Goal: Task Accomplishment & Management: Use online tool/utility

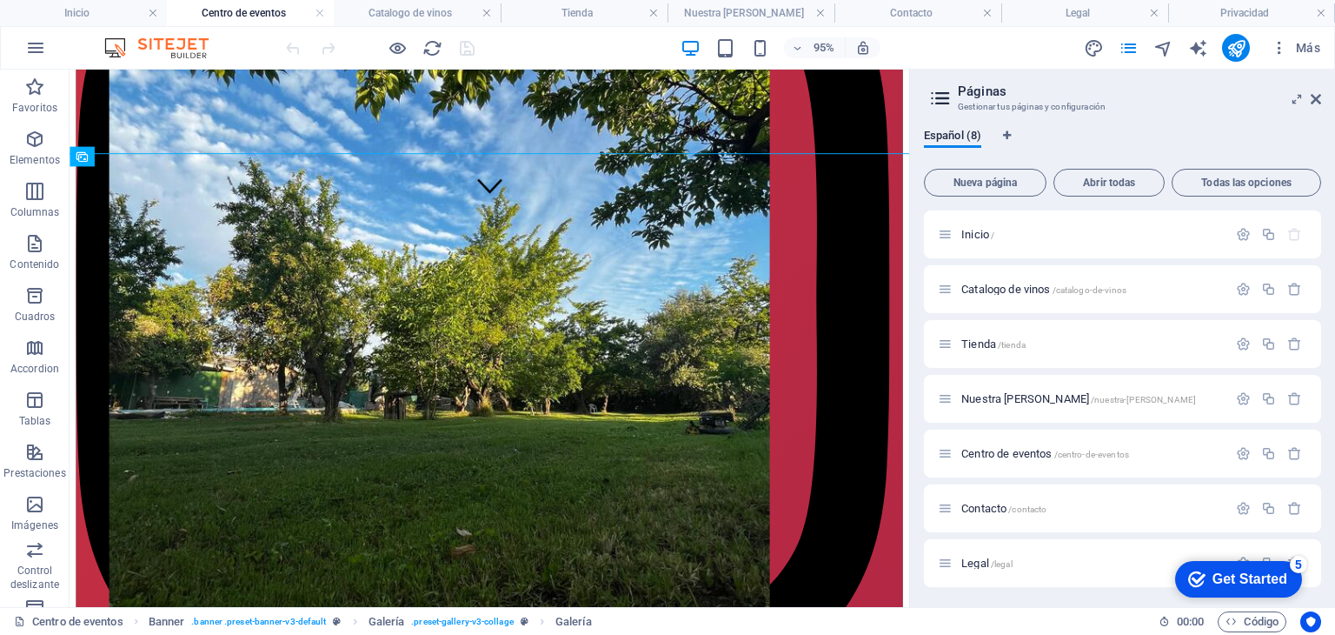
click at [1321, 103] on aside "Páginas Gestionar tus páginas y configuración Español (8) Nueva página Abrir to…" at bounding box center [1122, 338] width 426 height 537
click at [1318, 99] on icon at bounding box center [1316, 99] width 10 height 14
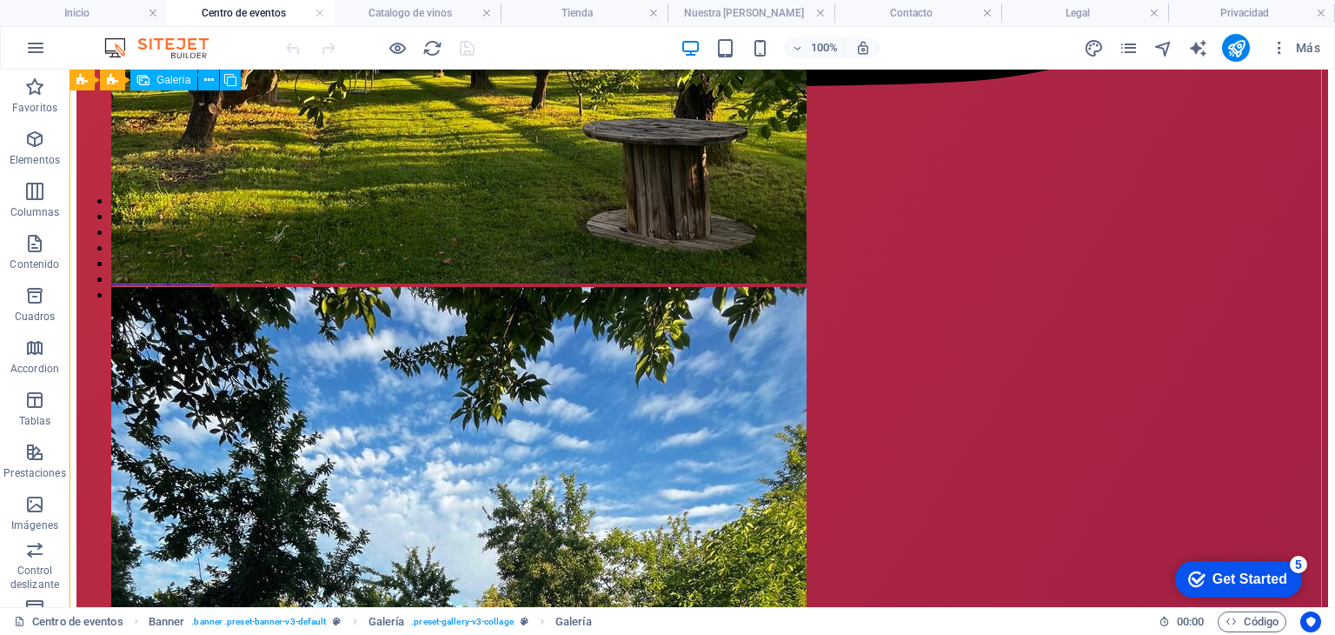
scroll to position [1419, 0]
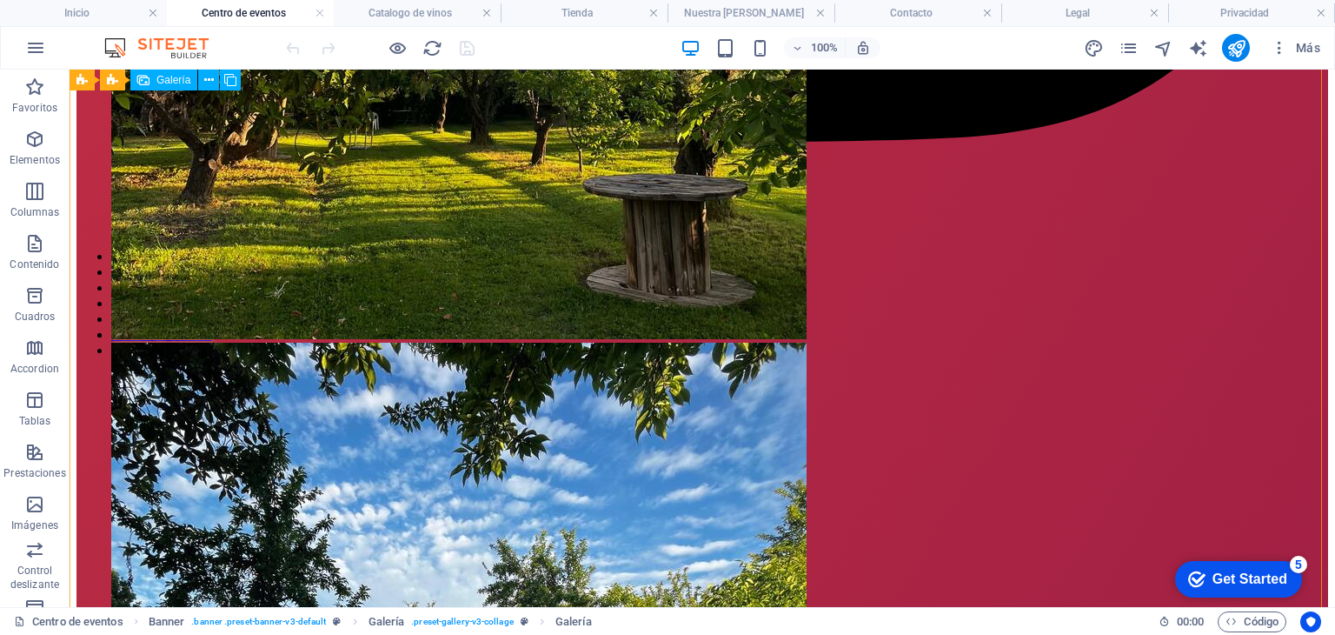
select select "4"
select select "px"
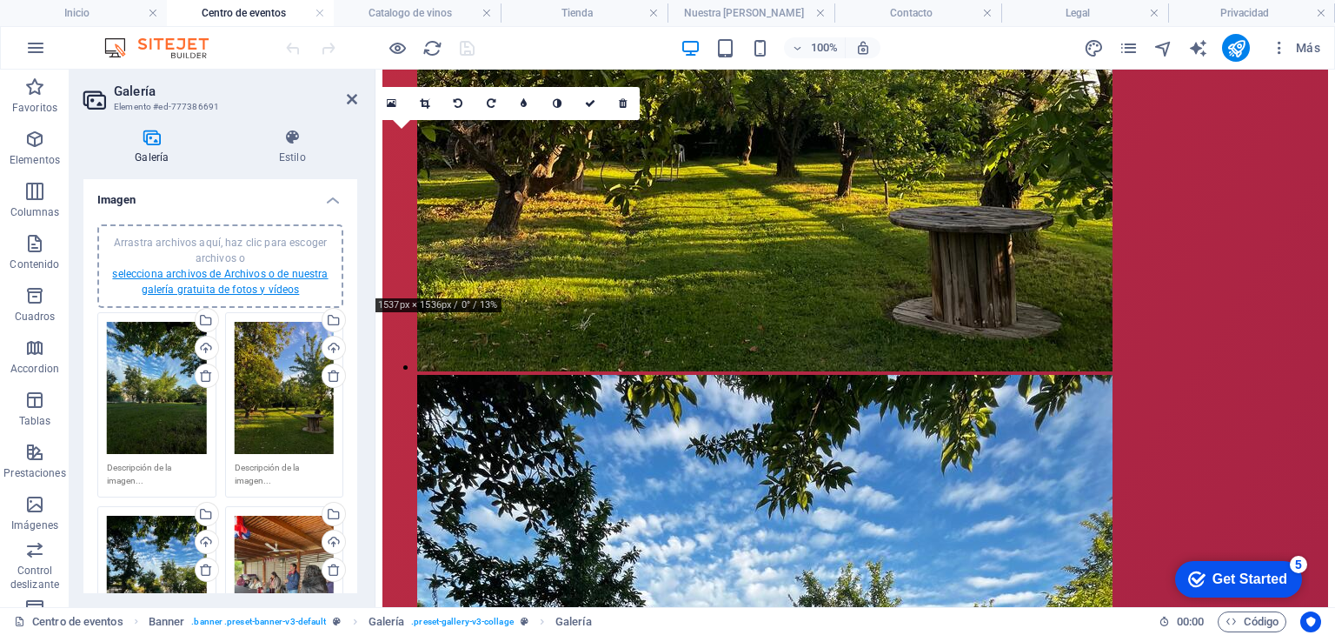
scroll to position [1234, 0]
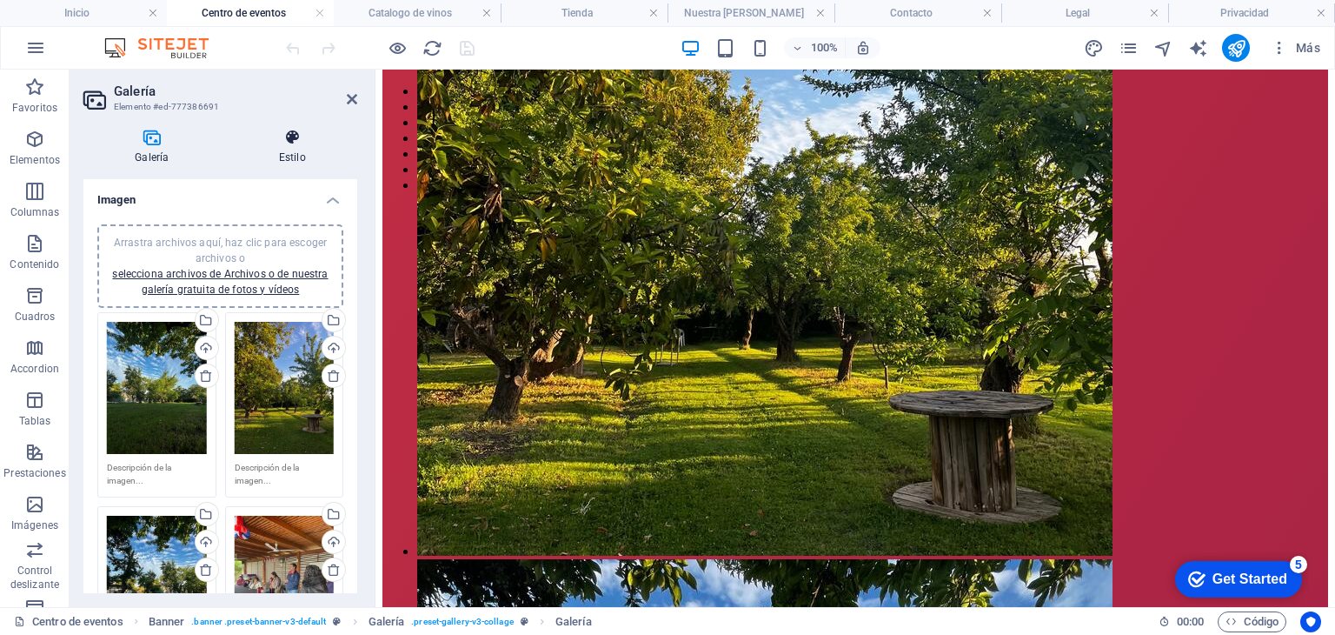
click at [298, 155] on h4 "Estilo" at bounding box center [293, 147] width 130 height 37
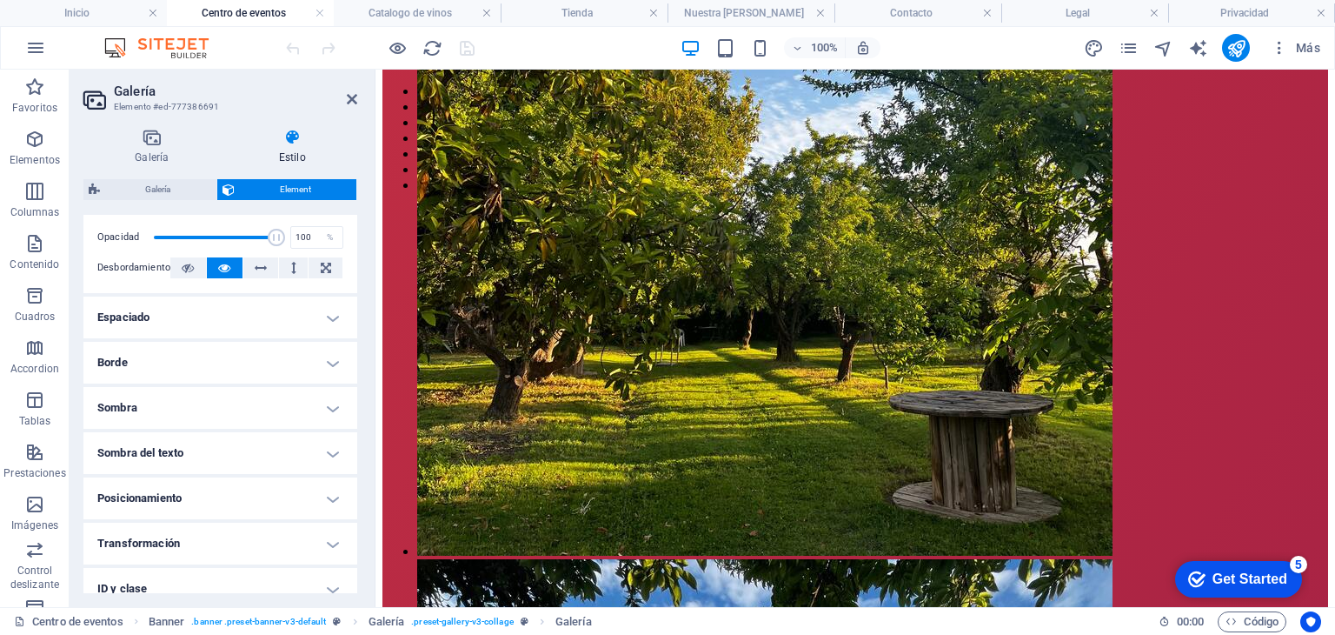
scroll to position [370, 0]
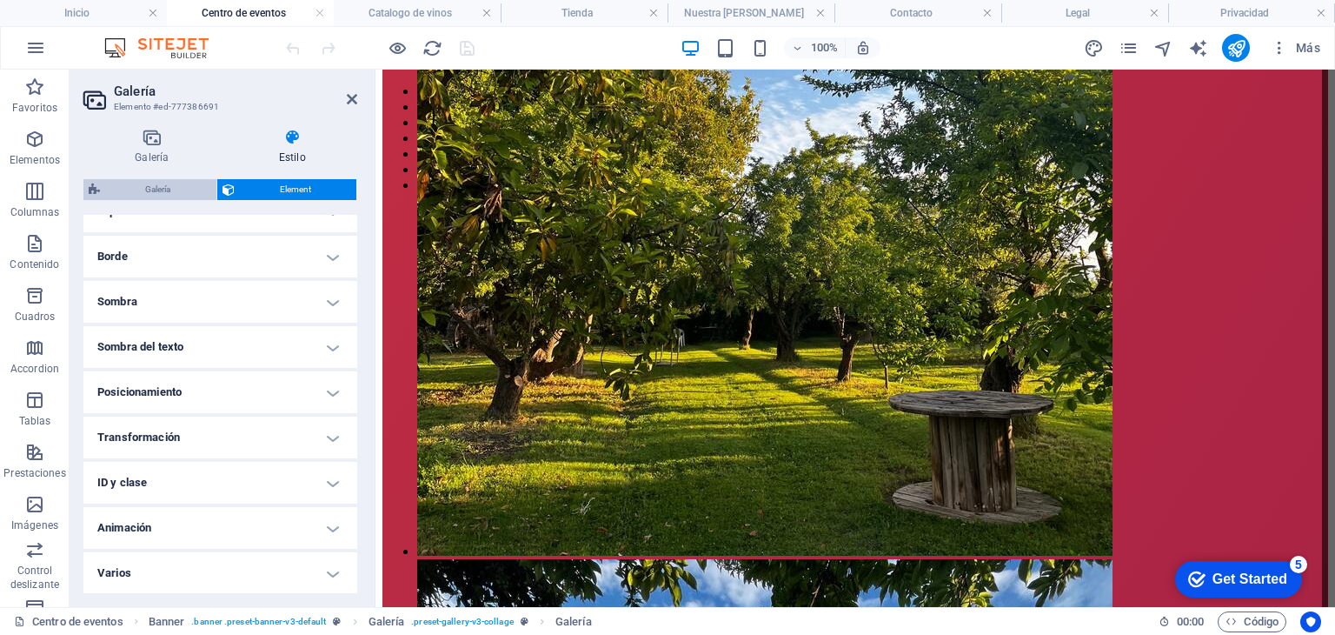
click at [156, 190] on span "Galería" at bounding box center [158, 189] width 106 height 21
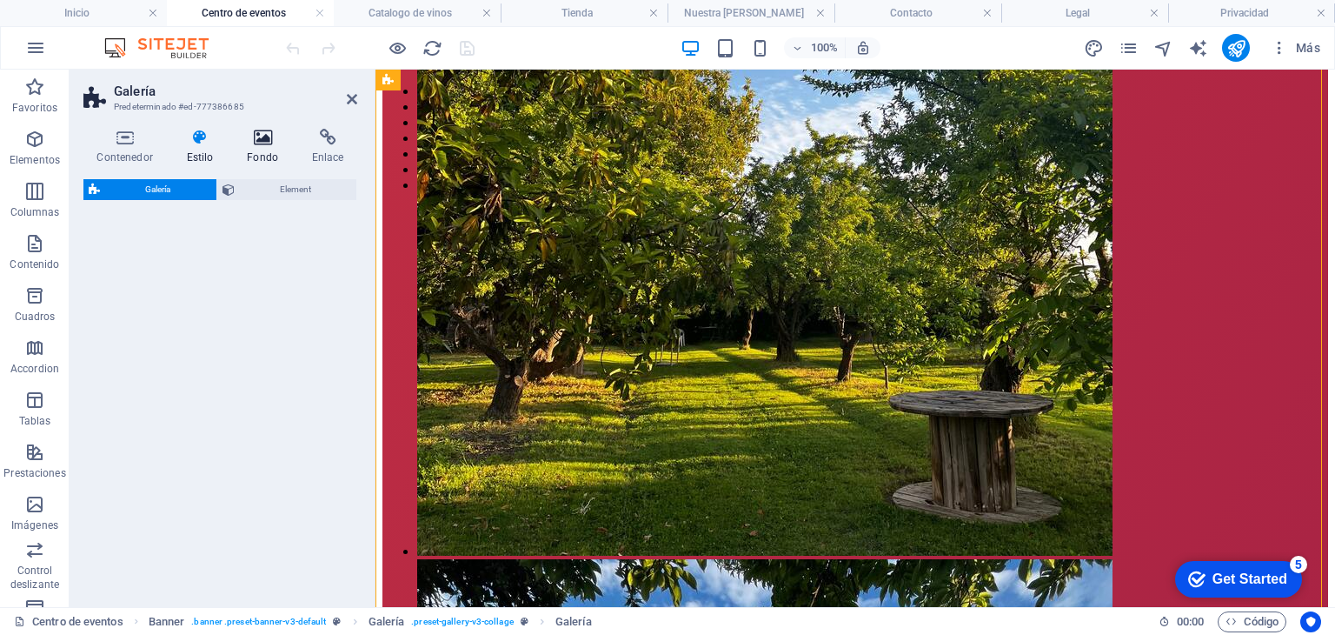
select select "rem"
select select "preset-gallery-v3-collage"
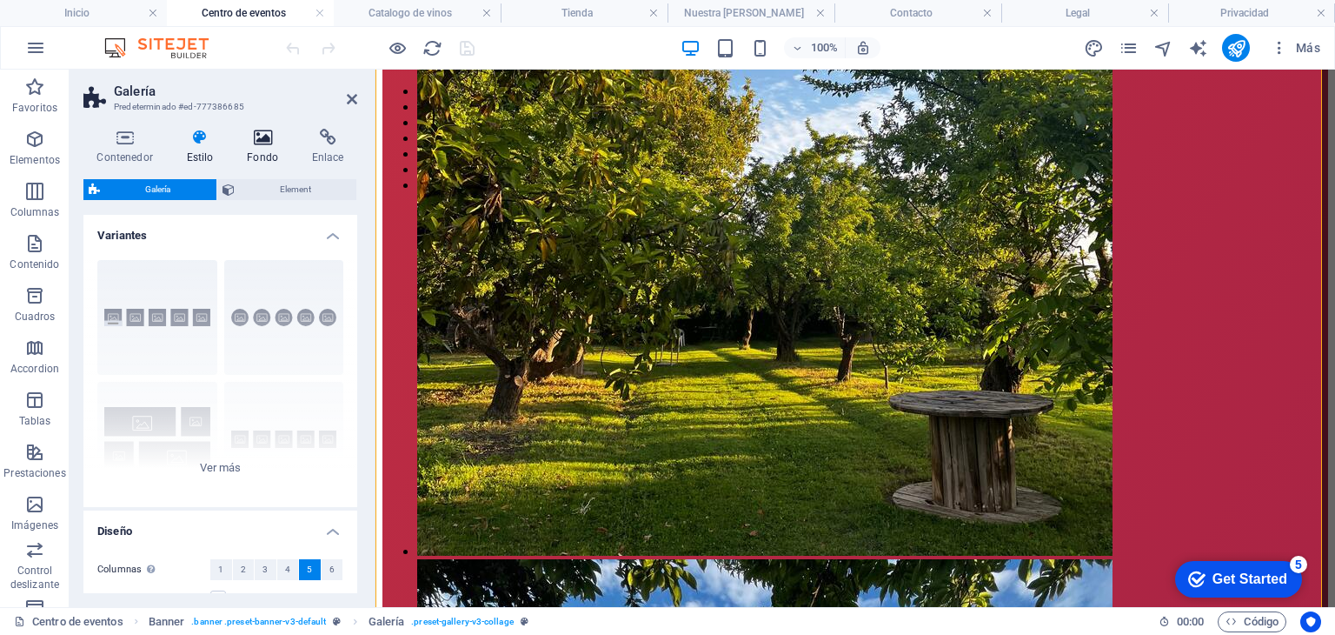
click at [258, 148] on h4 "Fondo" at bounding box center [266, 147] width 65 height 37
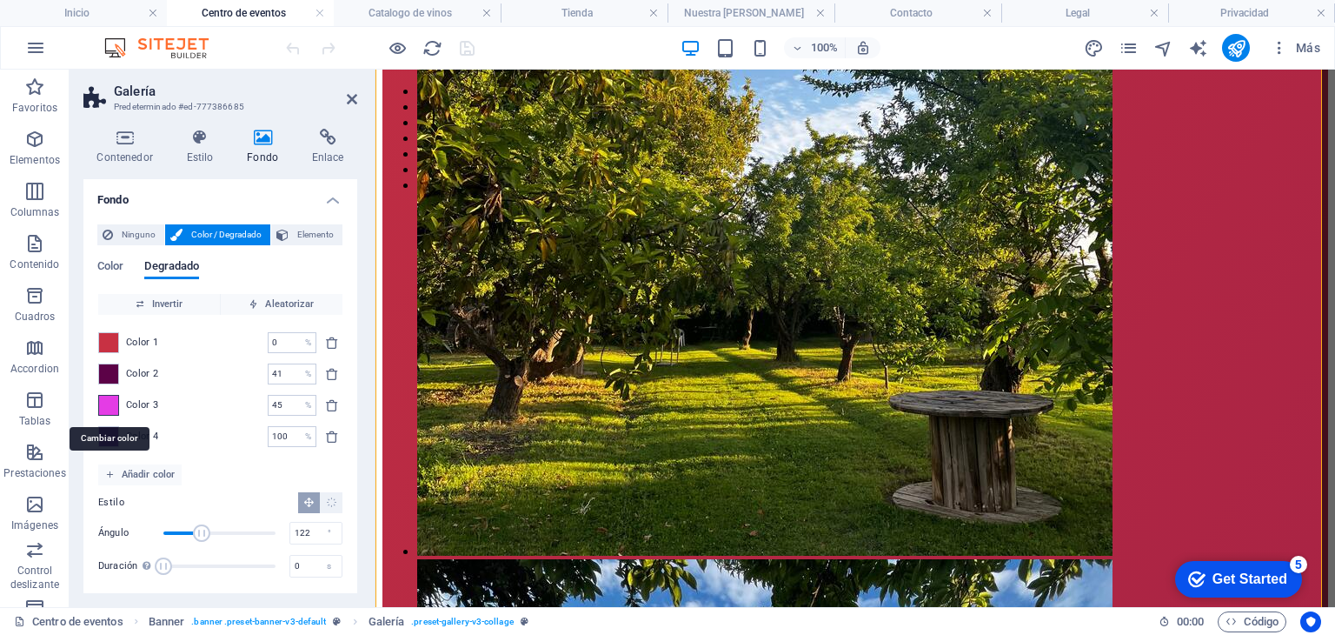
click at [111, 410] on span at bounding box center [108, 405] width 19 height 19
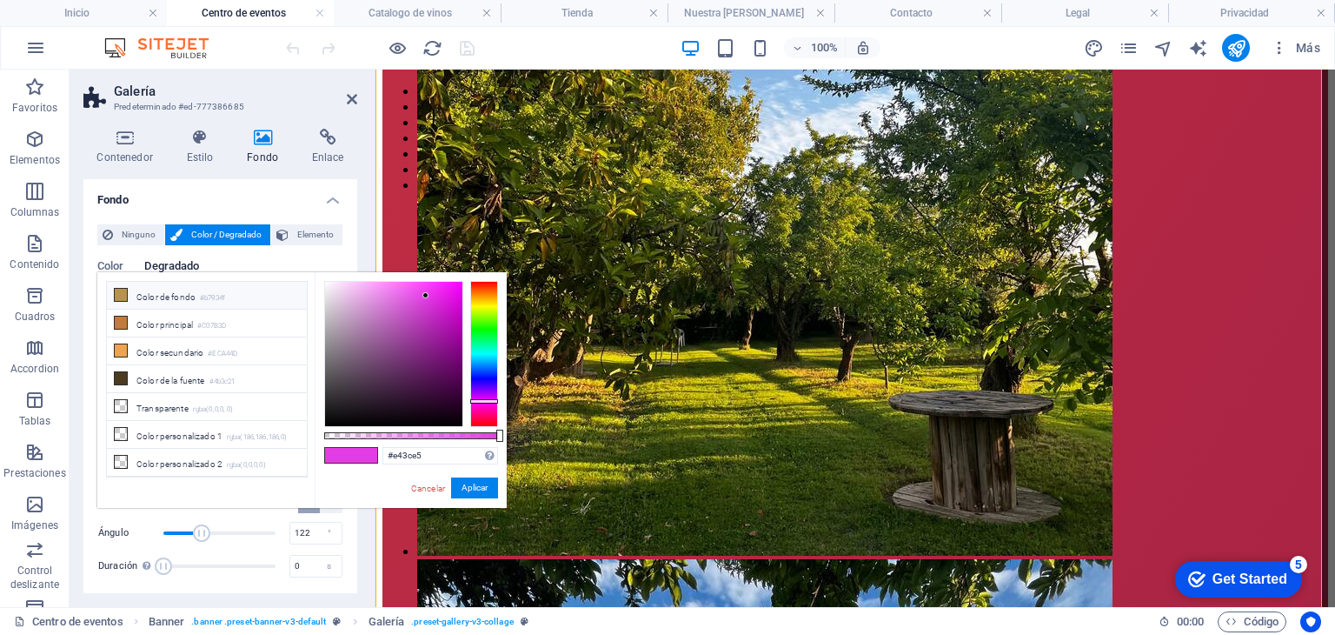
click at [122, 295] on icon at bounding box center [121, 295] width 12 height 12
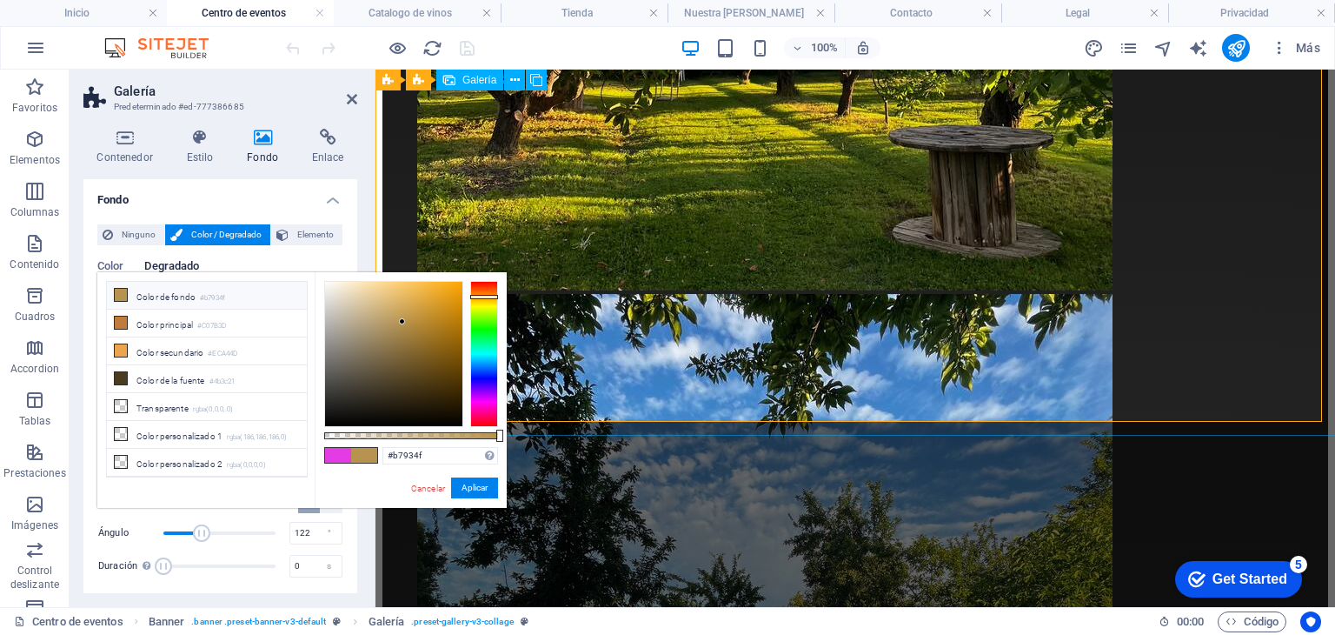
scroll to position [1495, 0]
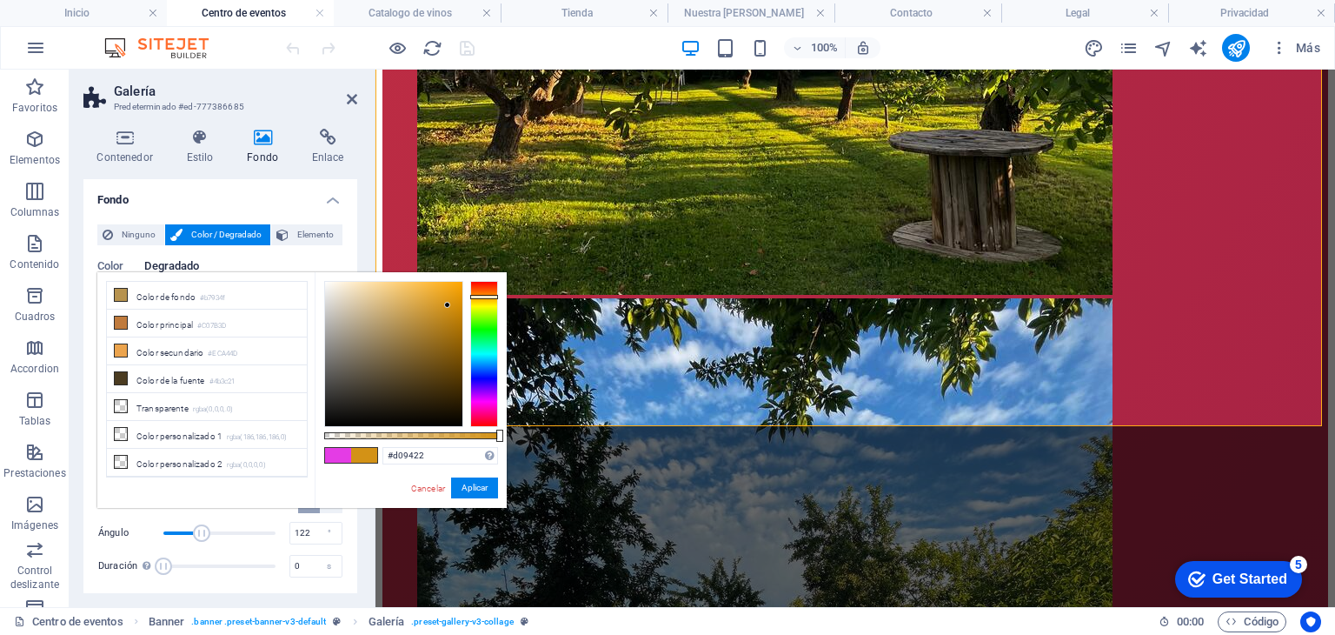
drag, startPoint x: 399, startPoint y: 303, endPoint x: 438, endPoint y: 307, distance: 39.3
click at [438, 307] on div at bounding box center [393, 354] width 137 height 144
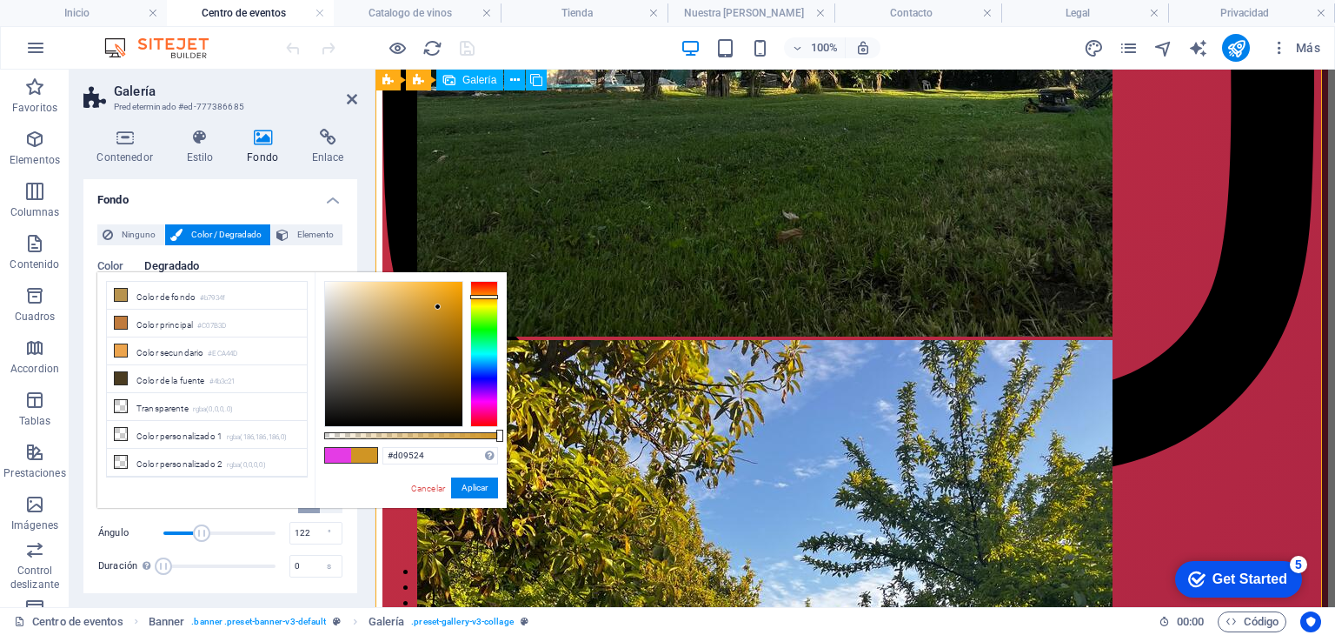
scroll to position [755, 0]
click at [336, 453] on span at bounding box center [338, 455] width 26 height 15
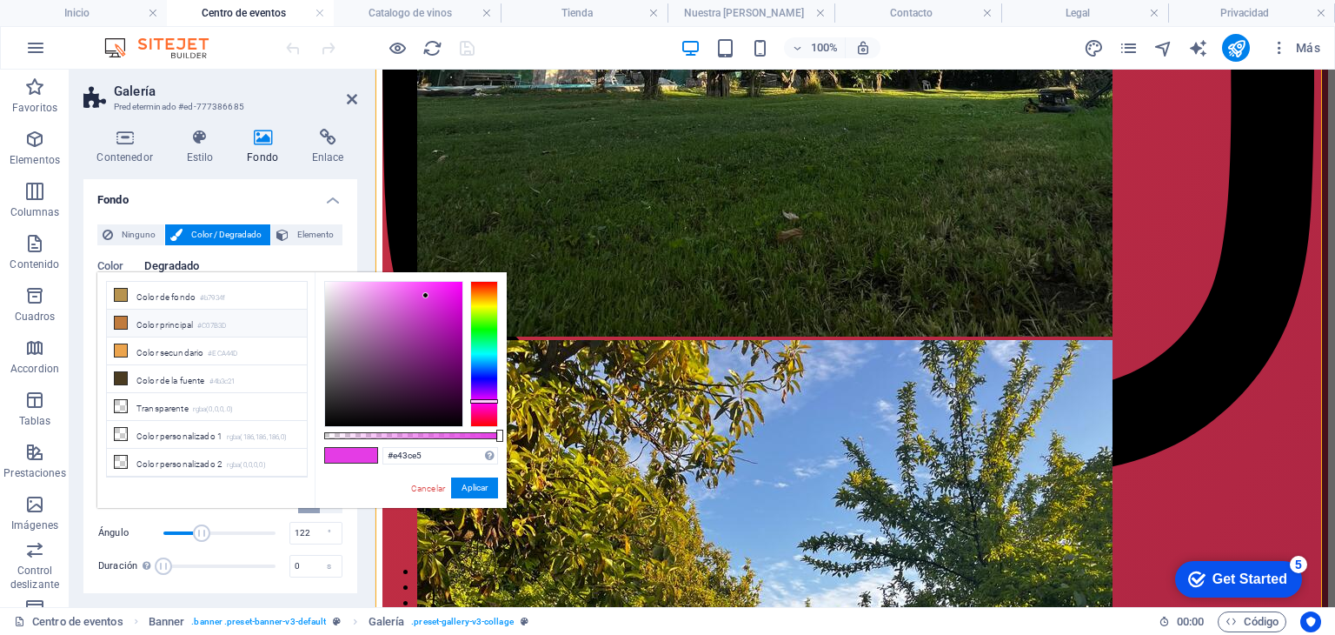
click at [190, 313] on li "Color principal #C07B3D" at bounding box center [207, 323] width 200 height 28
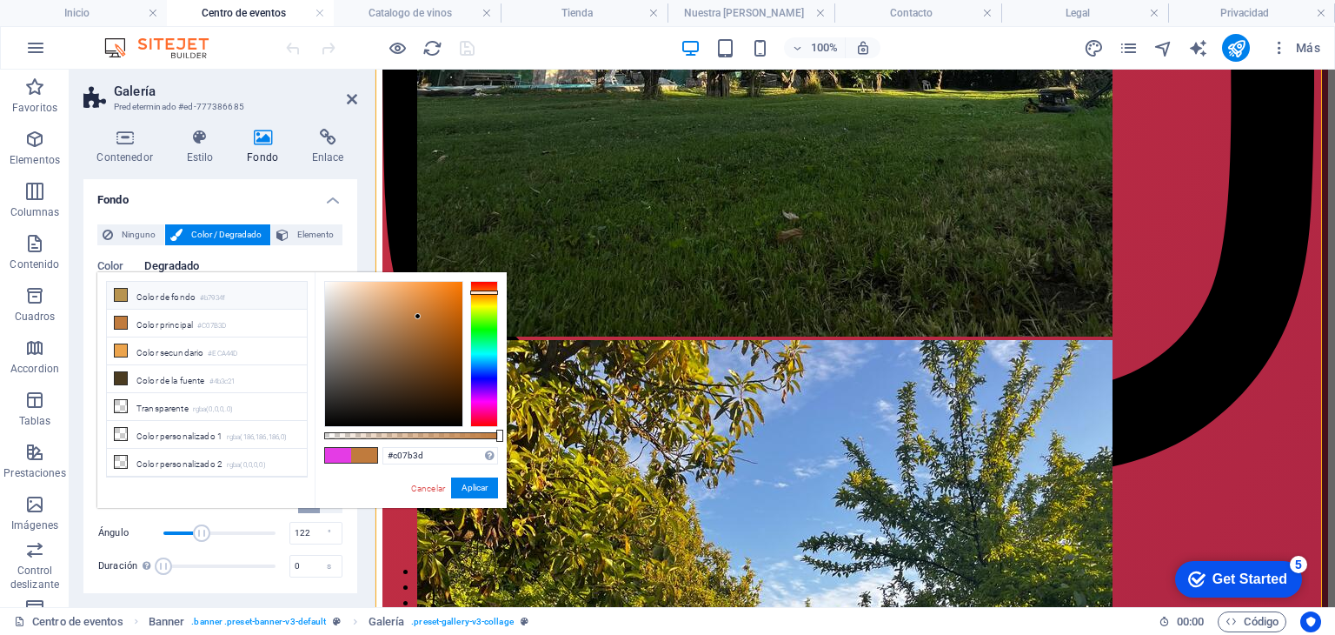
click at [191, 303] on li "Color de fondo #b7934f" at bounding box center [207, 296] width 200 height 28
click at [181, 324] on li "Color principal #C07B3D" at bounding box center [207, 323] width 200 height 28
click at [477, 480] on button "Aplicar" at bounding box center [474, 487] width 47 height 21
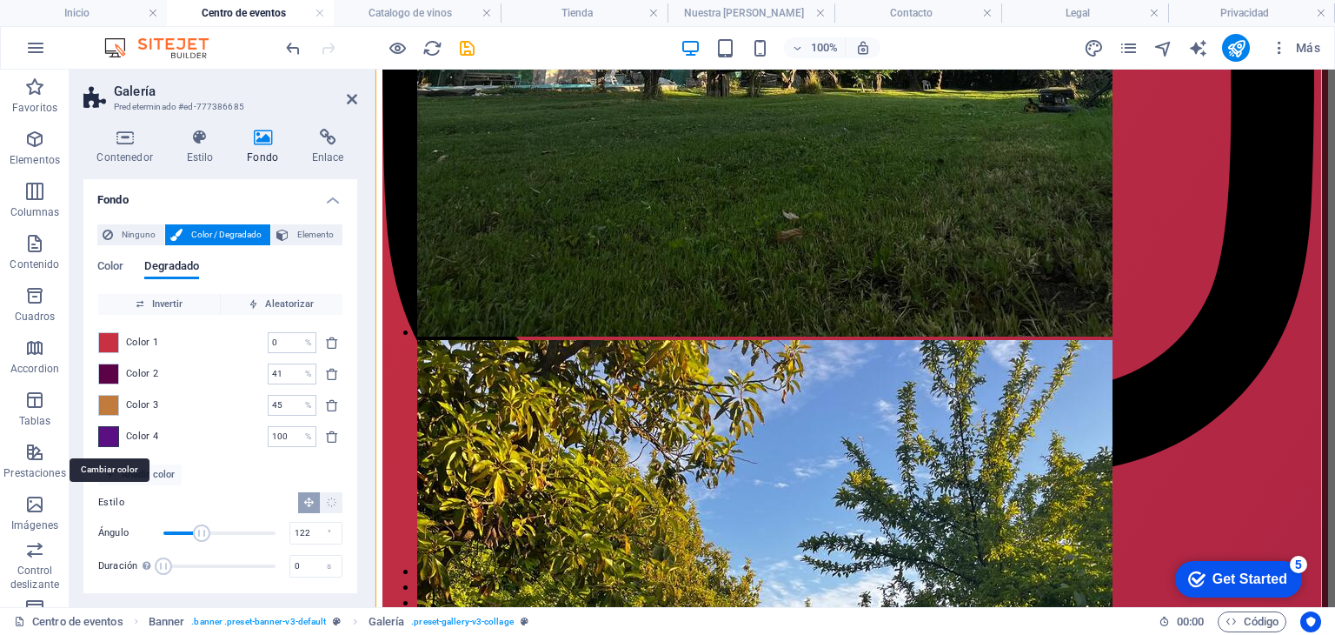
click at [104, 434] on span at bounding box center [108, 436] width 19 height 19
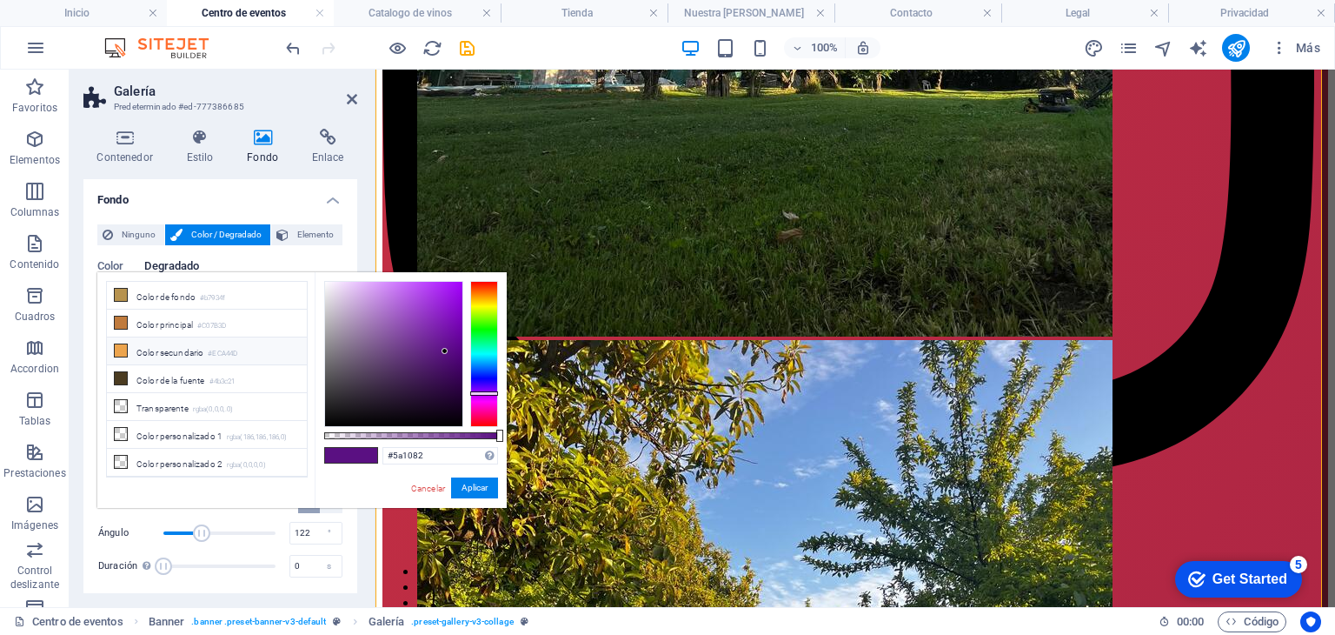
click at [130, 349] on li "Color secundario #ECA44D" at bounding box center [207, 351] width 200 height 28
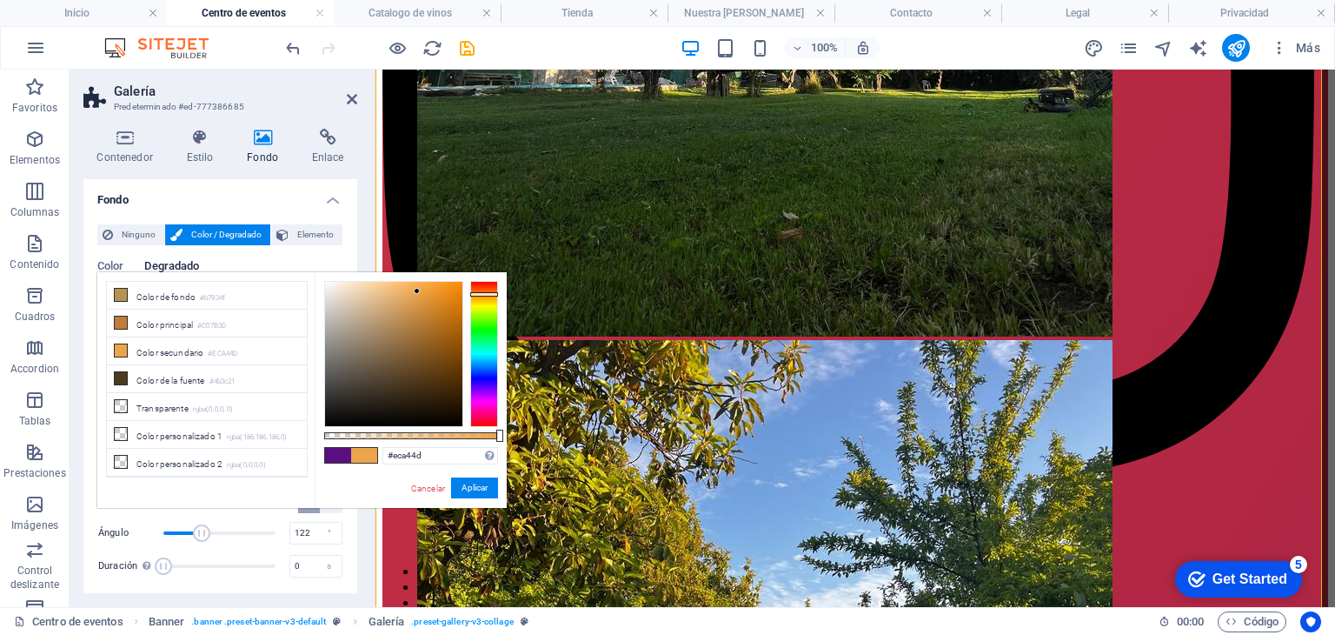
click at [431, 499] on div "#eca44d Formatos soportados #0852ed rgb(8, 82, 237) rgba(8, 82, 237, 90%) hsv(2…" at bounding box center [411, 516] width 192 height 488
click at [431, 491] on link "Cancelar" at bounding box center [427, 488] width 37 height 13
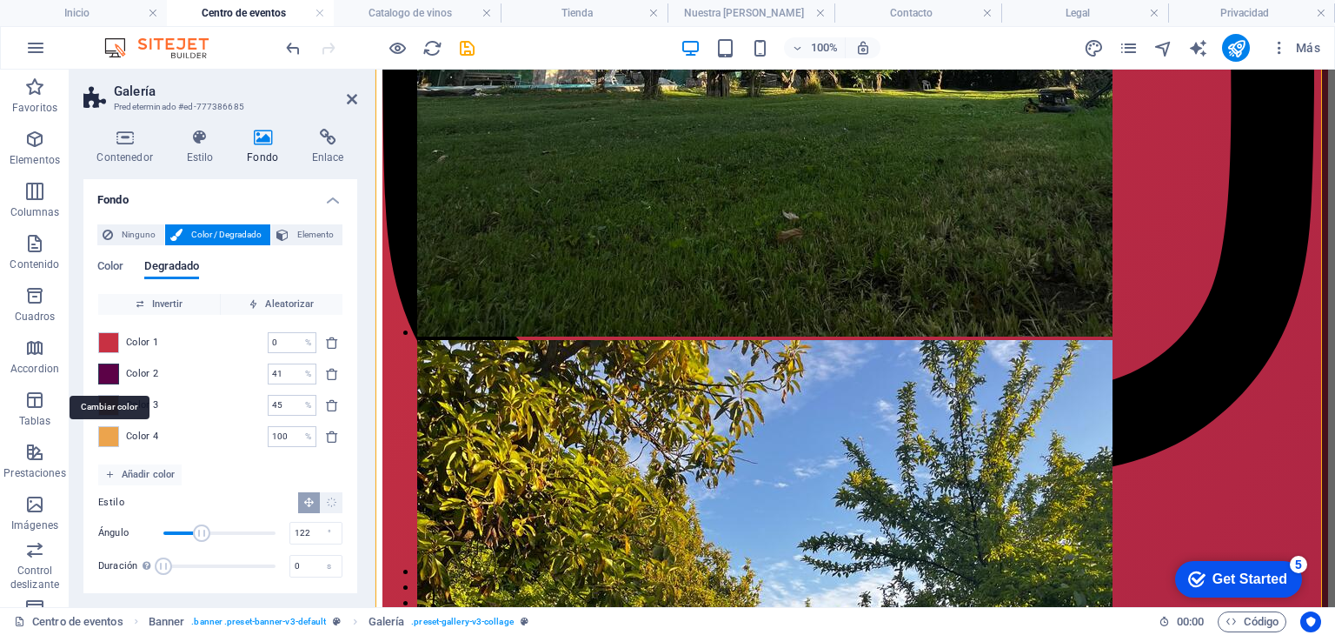
click at [118, 376] on div "Color 2 41 % ​" at bounding box center [220, 373] width 244 height 21
click at [114, 381] on span at bounding box center [108, 373] width 19 height 19
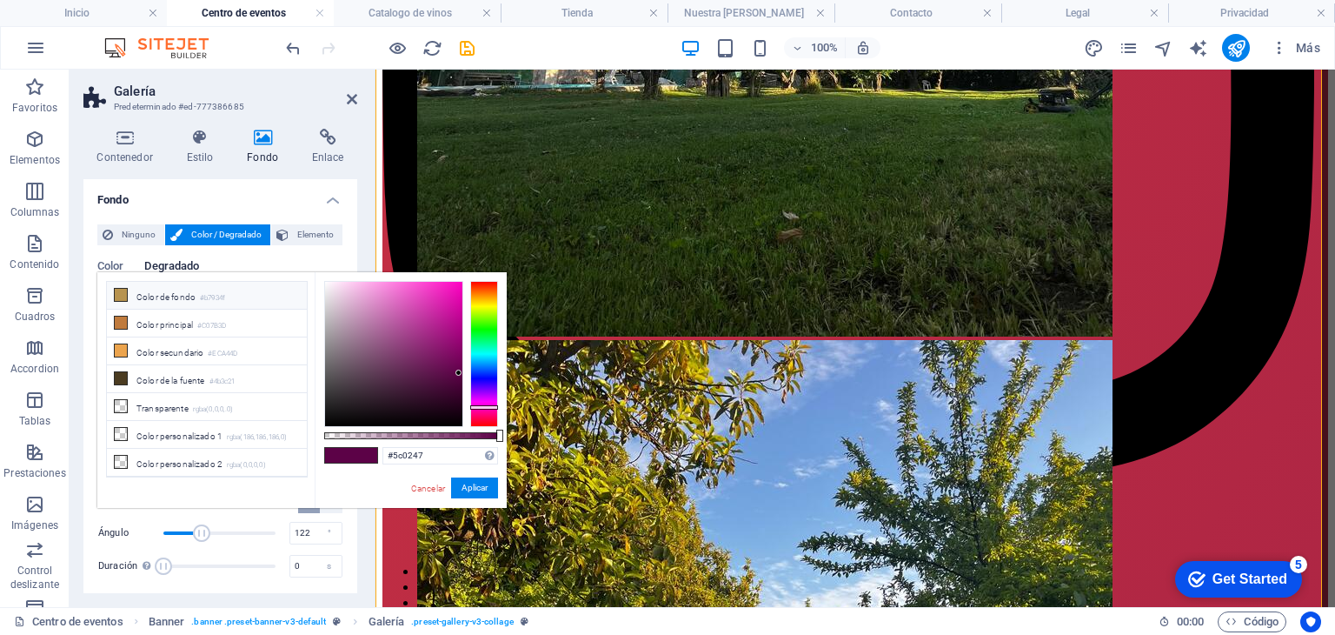
click at [156, 303] on li "Color de fondo #b7934f" at bounding box center [207, 296] width 200 height 28
type input "#b7934f"
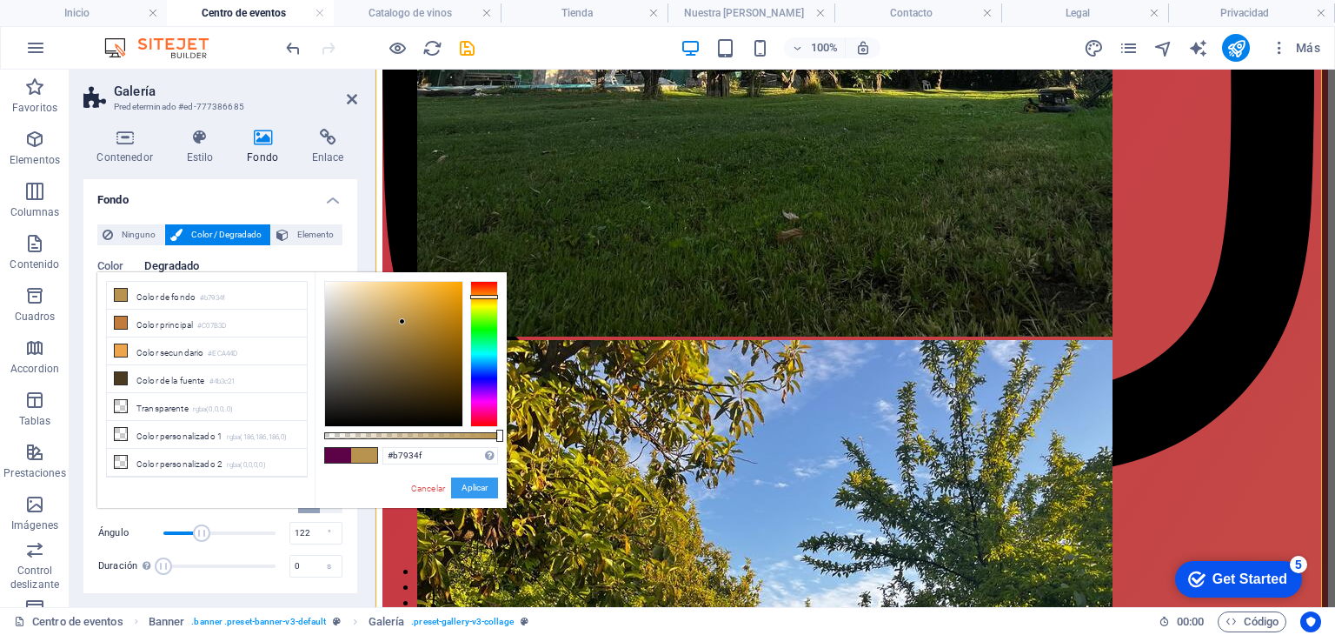
click at [467, 482] on button "Aplicar" at bounding box center [474, 487] width 47 height 21
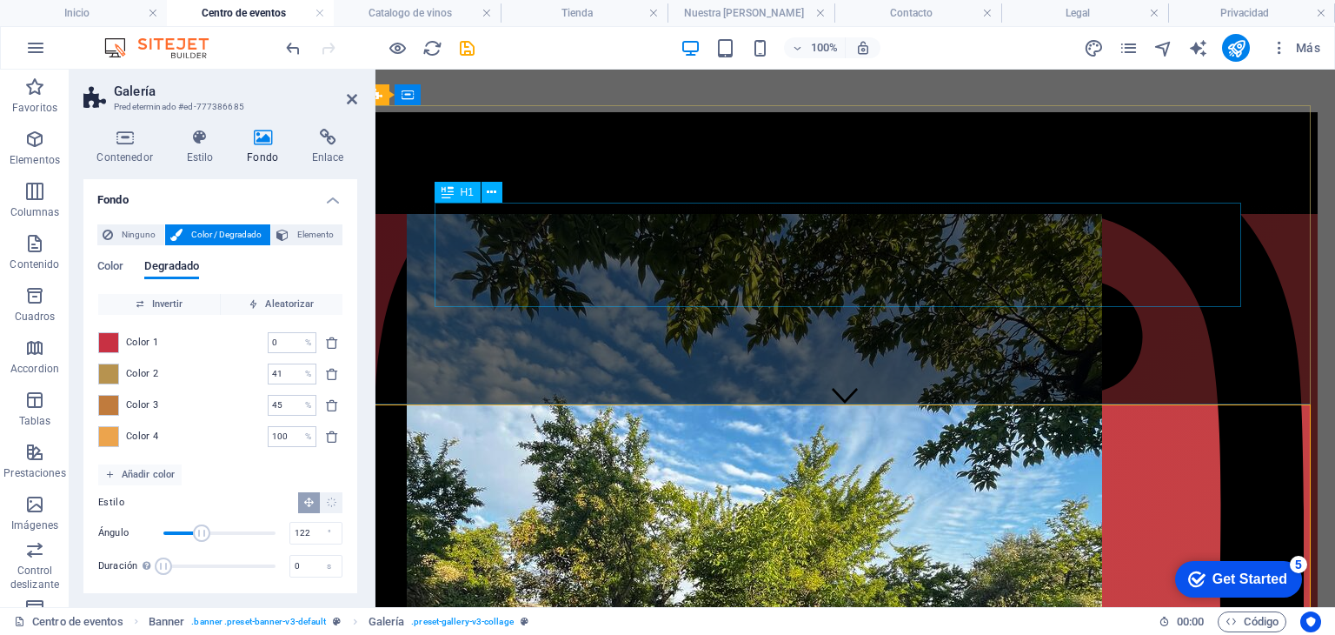
scroll to position [181, 10]
click at [487, 215] on div "Realiza tu celebración o evento corporativo en nuestro exclusivo centro de even…" at bounding box center [845, 164] width 946 height 102
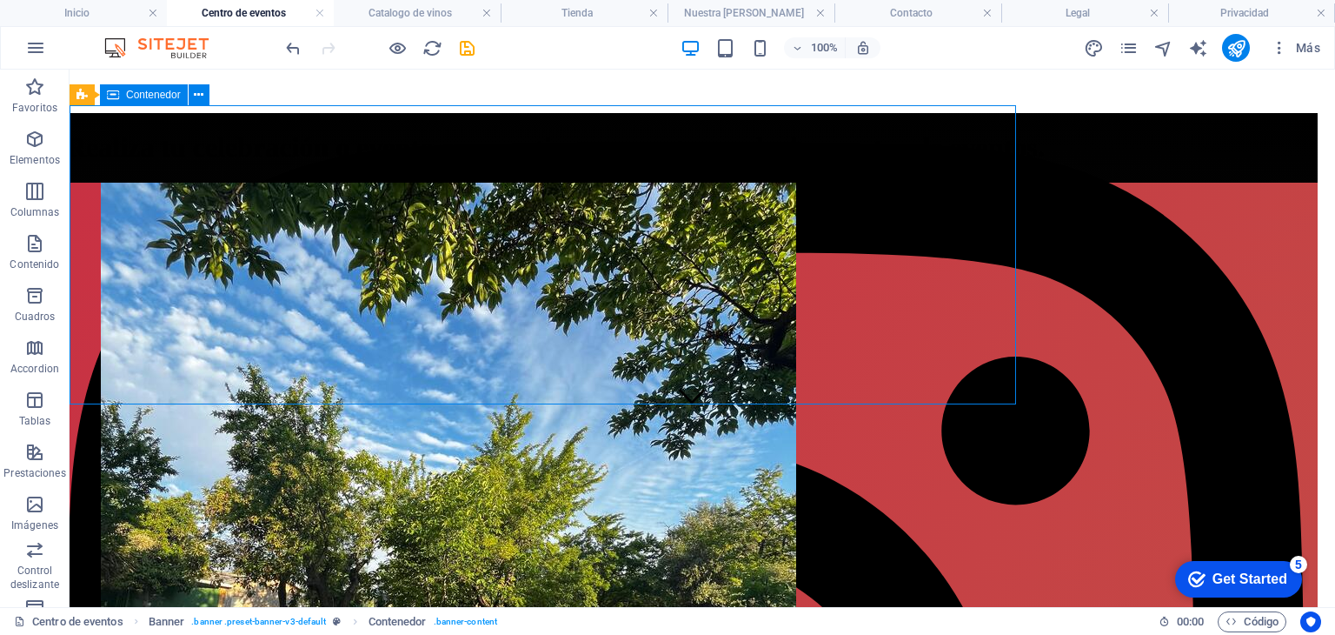
scroll to position [181, 0]
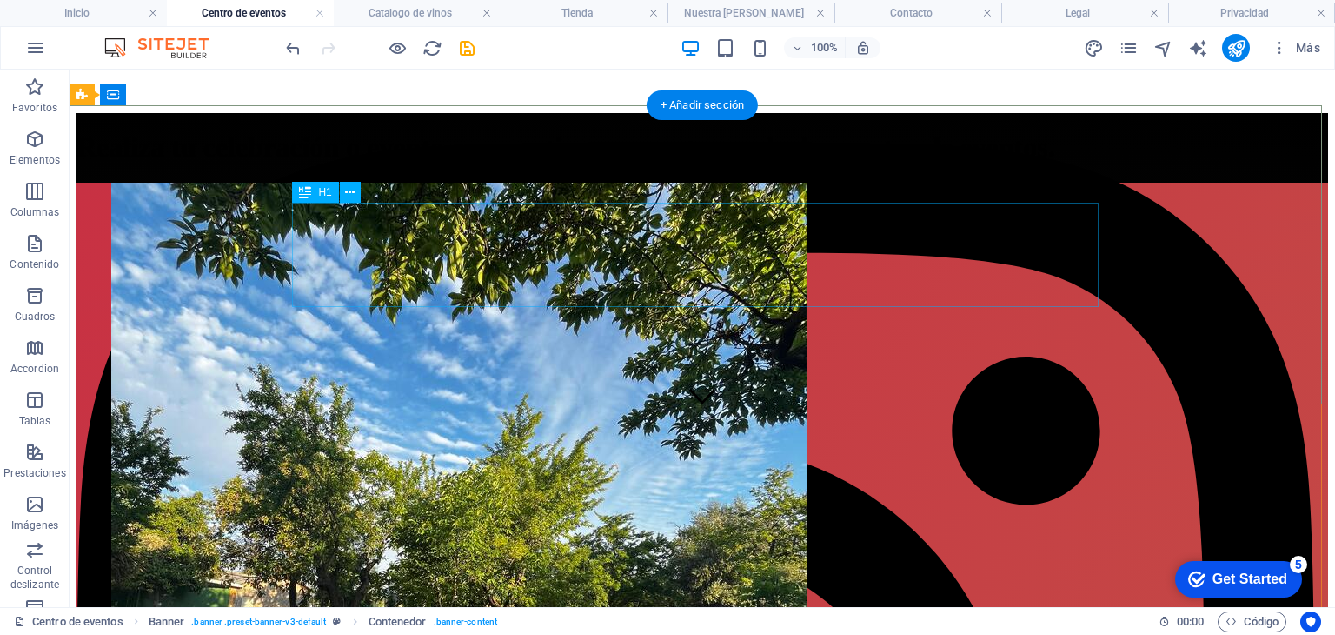
click at [327, 163] on div "Realiza tu celebración o evento corporativo en nuestro exclusivo centro de even…" at bounding box center [703, 147] width 1252 height 32
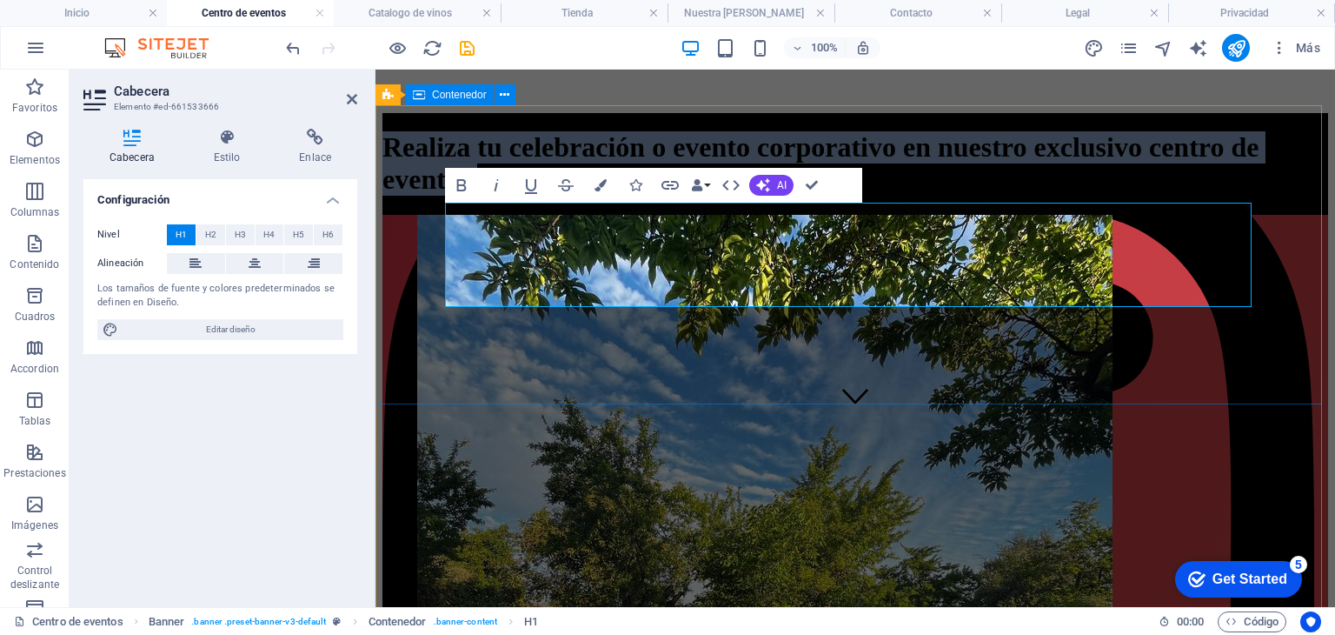
click at [431, 215] on div "Realiza tu celebración o evento corporativo en nuestro exclusivo centro de even…" at bounding box center [856, 164] width 946 height 102
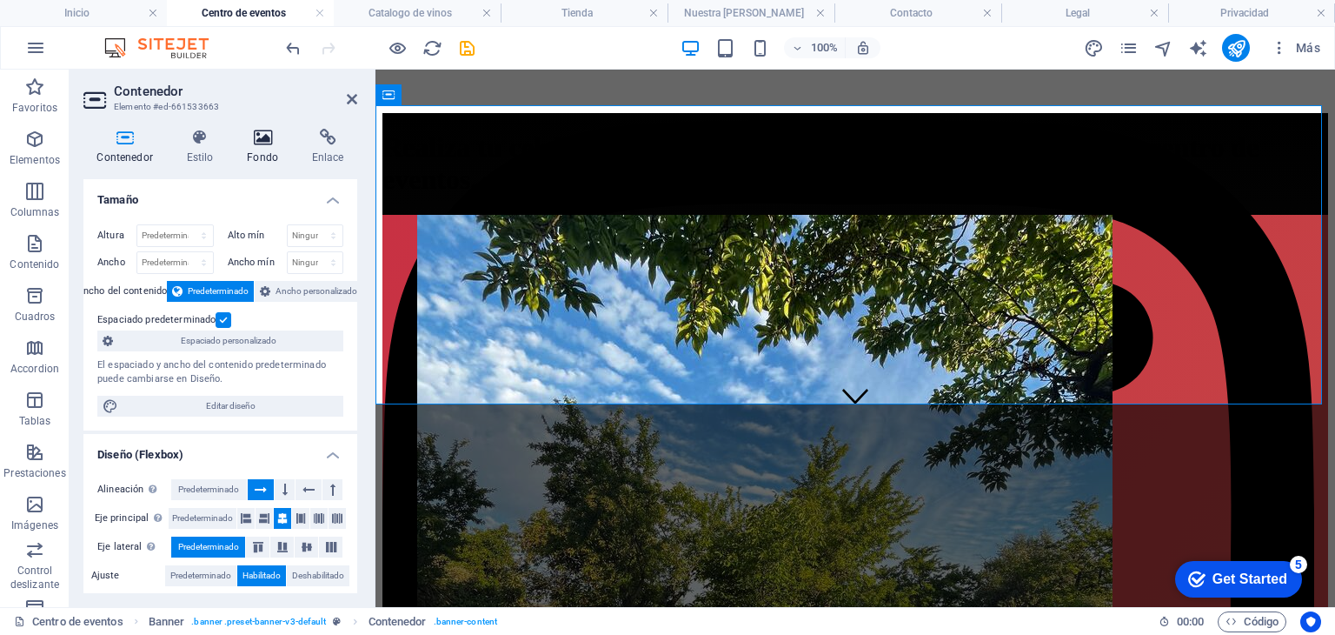
click at [264, 149] on h4 "Fondo" at bounding box center [266, 147] width 65 height 37
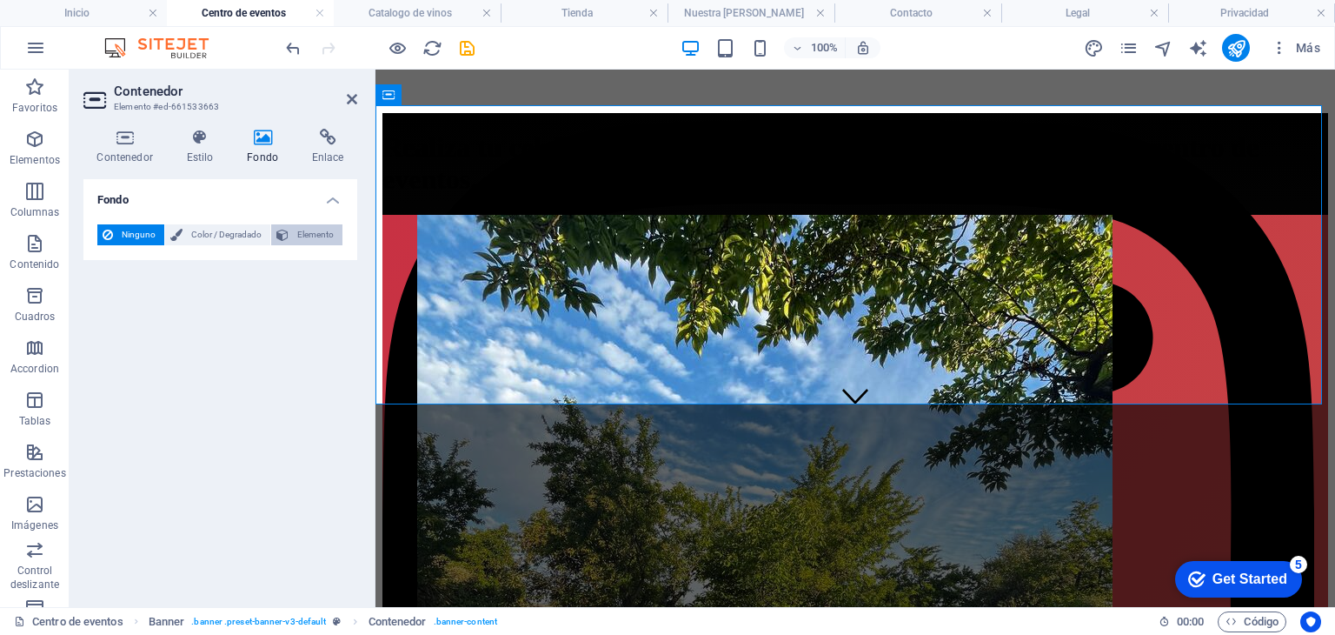
click at [298, 224] on span "Elemento" at bounding box center [315, 234] width 43 height 21
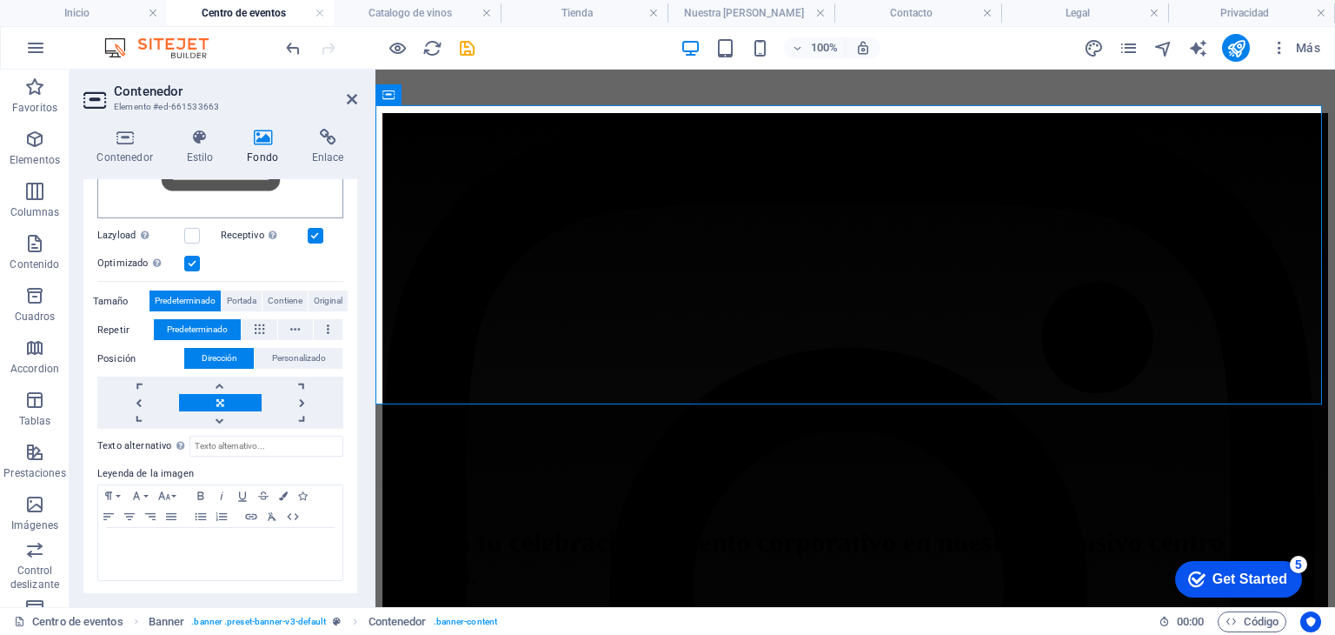
scroll to position [0, 0]
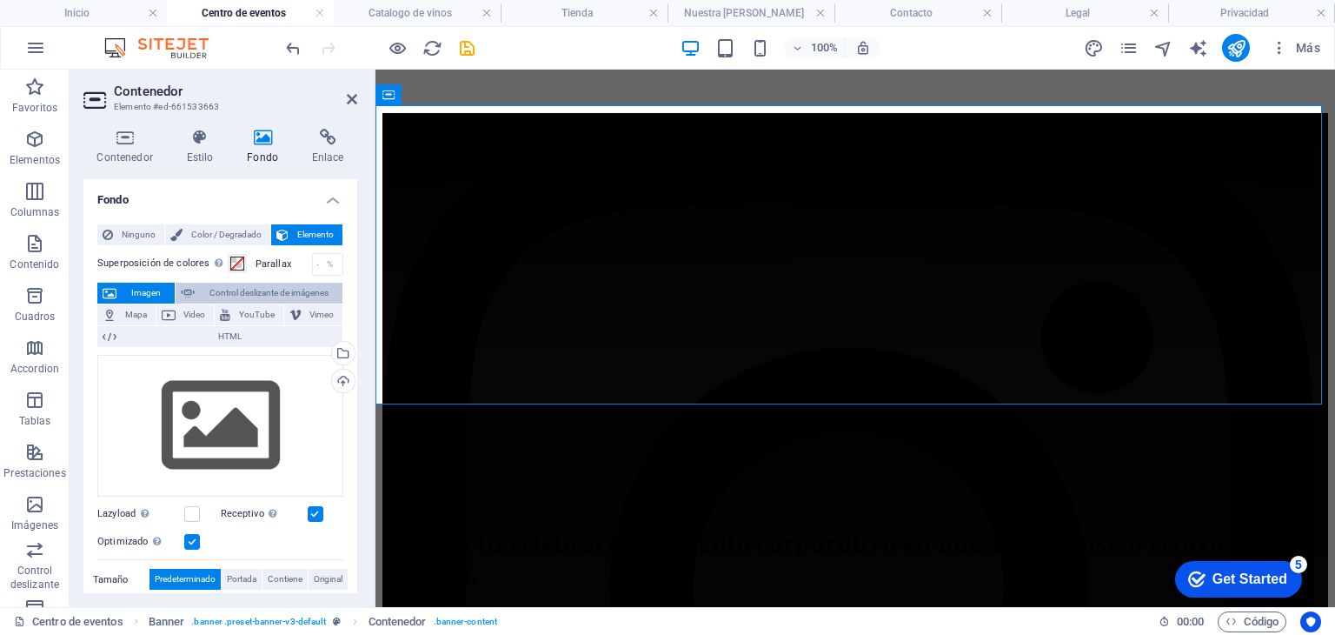
click at [237, 289] on span "Control deslizante de imágenes" at bounding box center [268, 293] width 137 height 21
select select "ms"
select select "s"
select select "progressive"
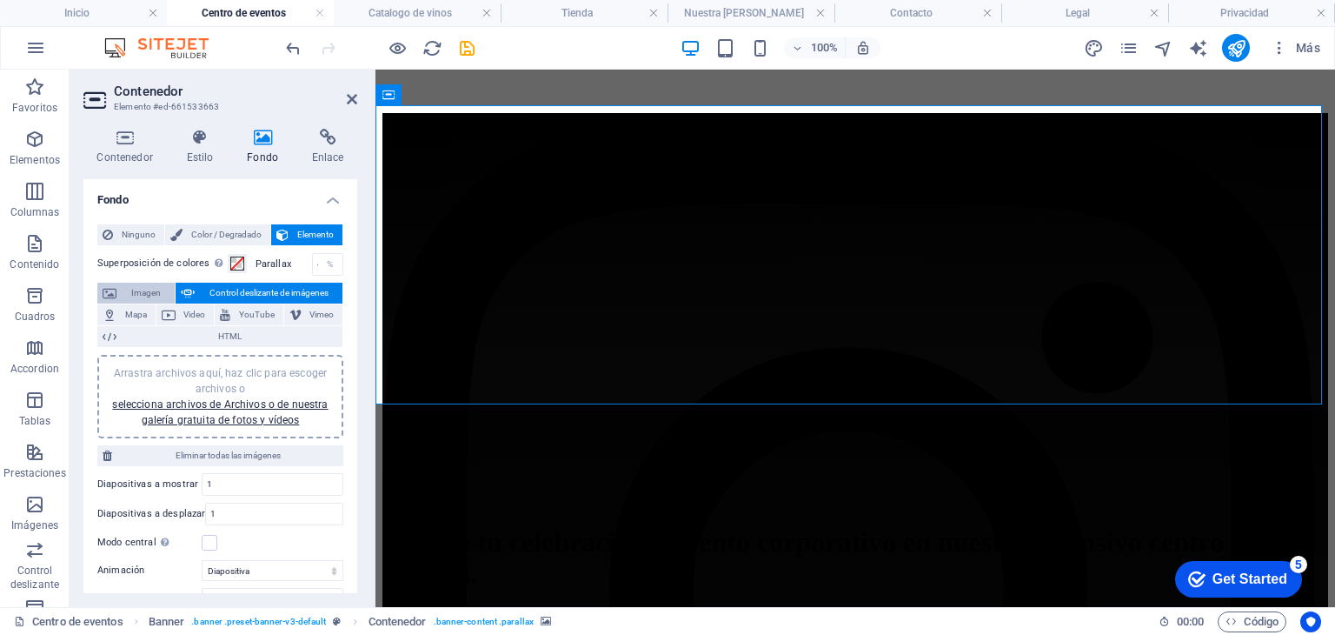
click at [115, 296] on icon at bounding box center [110, 293] width 14 height 21
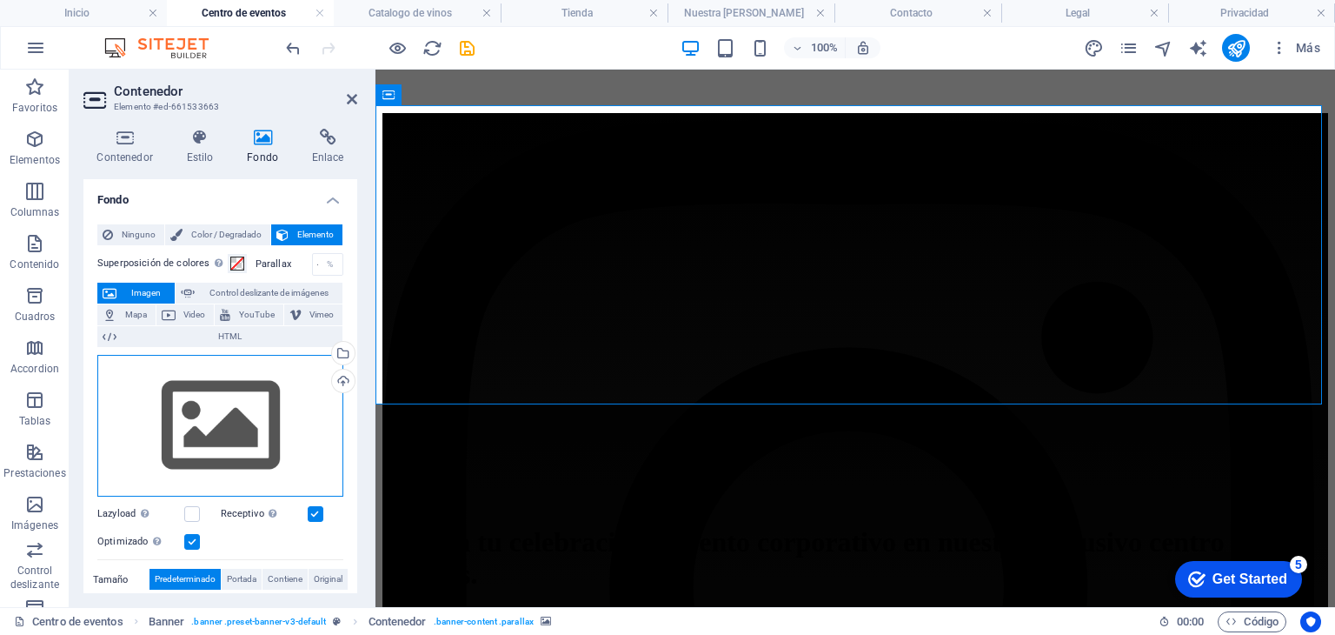
click at [213, 425] on div "Arrastra archivos aquí, haz clic para escoger archivos o selecciona archivos de…" at bounding box center [220, 426] width 246 height 143
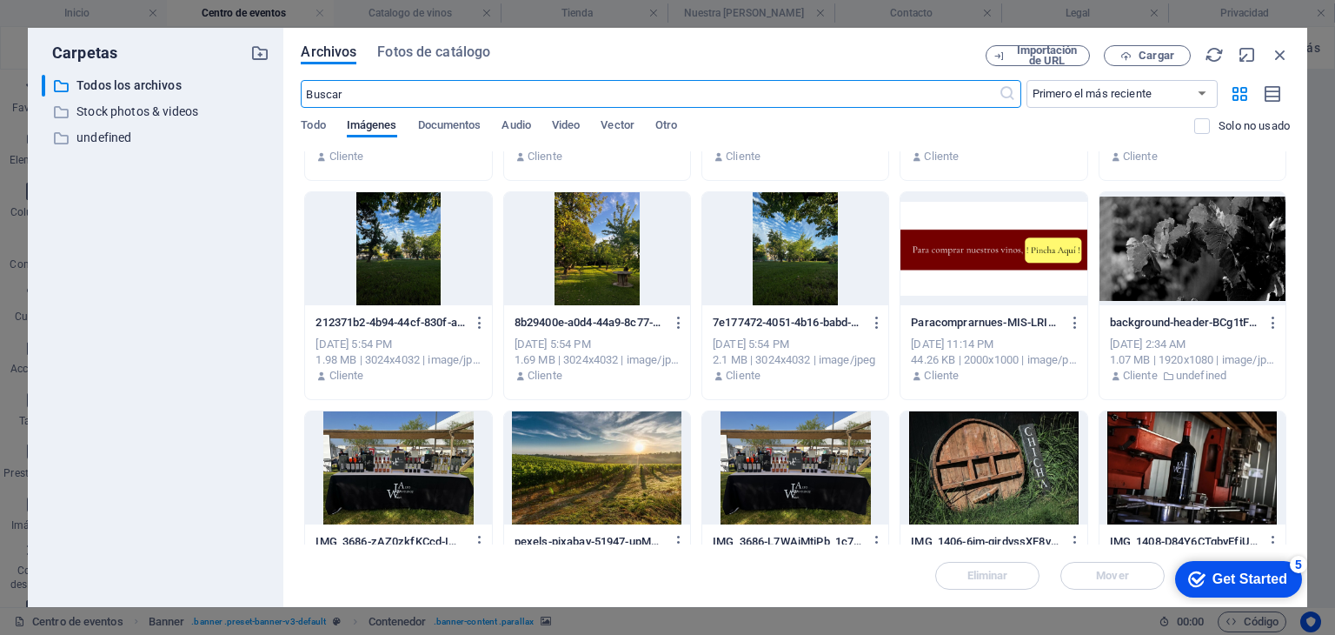
scroll to position [1930, 0]
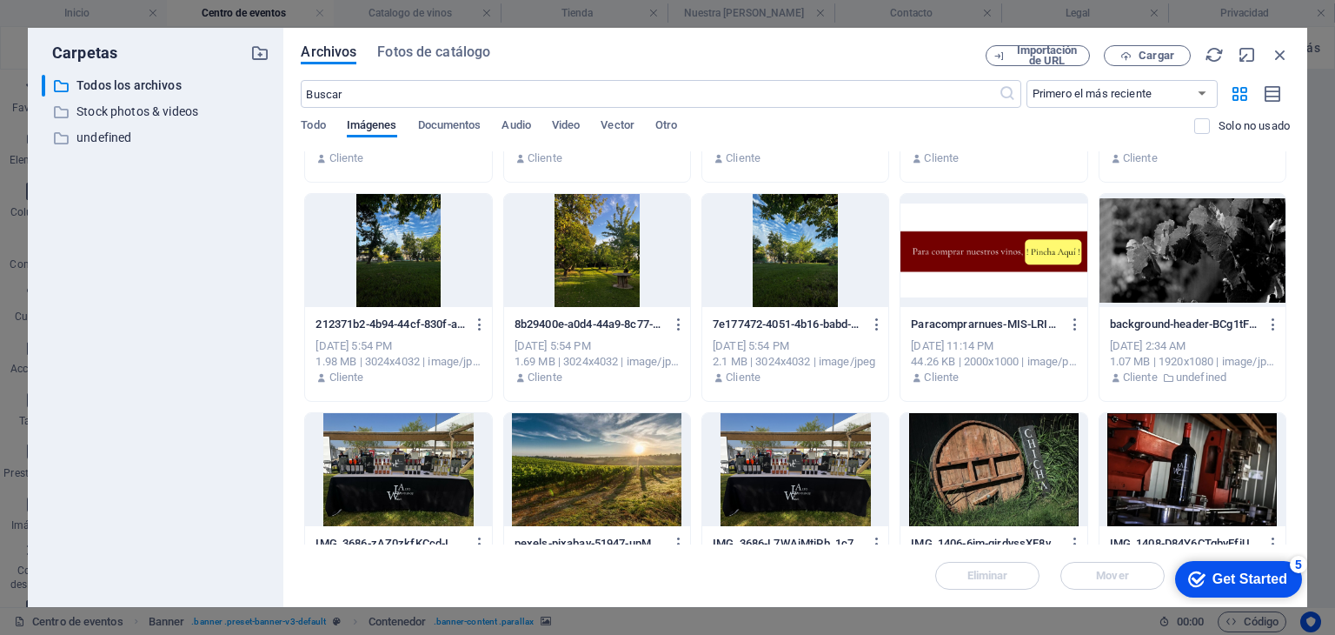
click at [1146, 256] on div at bounding box center [1193, 250] width 186 height 113
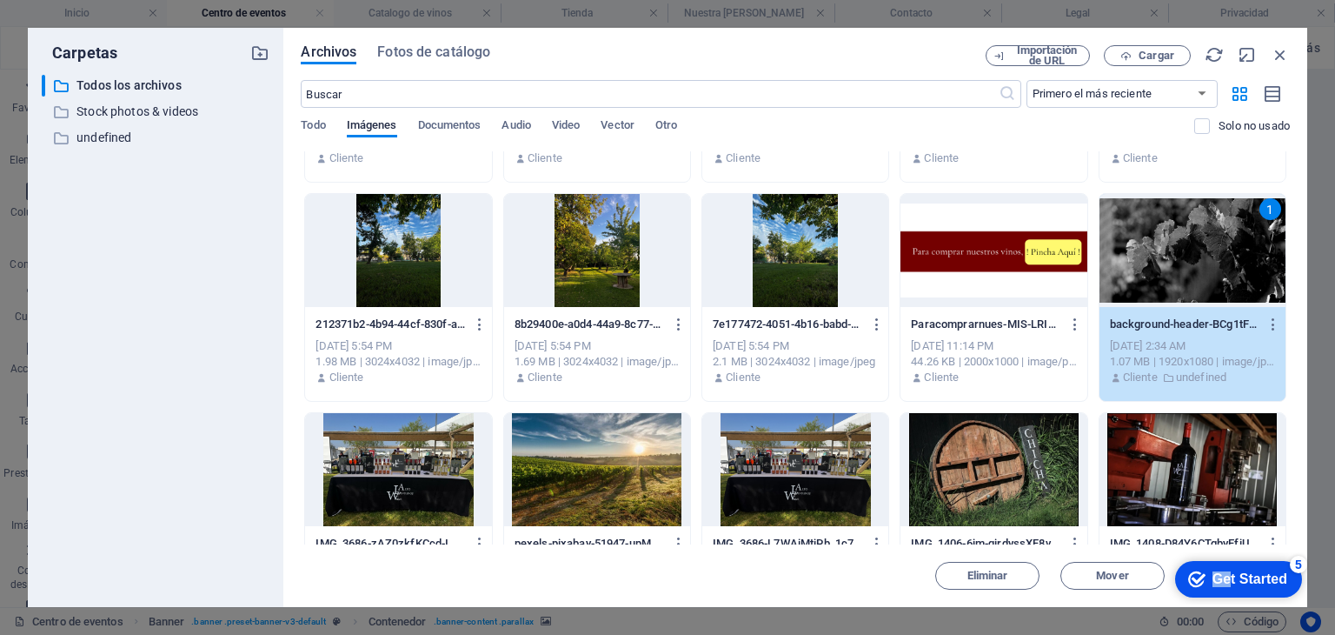
drag, startPoint x: 1222, startPoint y: 571, endPoint x: 1182, endPoint y: 405, distance: 170.8
click at [1182, 552] on html "checkmark Get Started 5 First Steps in the Editor Let's guide you through the t…" at bounding box center [1235, 578] width 148 height 52
click at [1174, 302] on div "1" at bounding box center [1193, 250] width 186 height 113
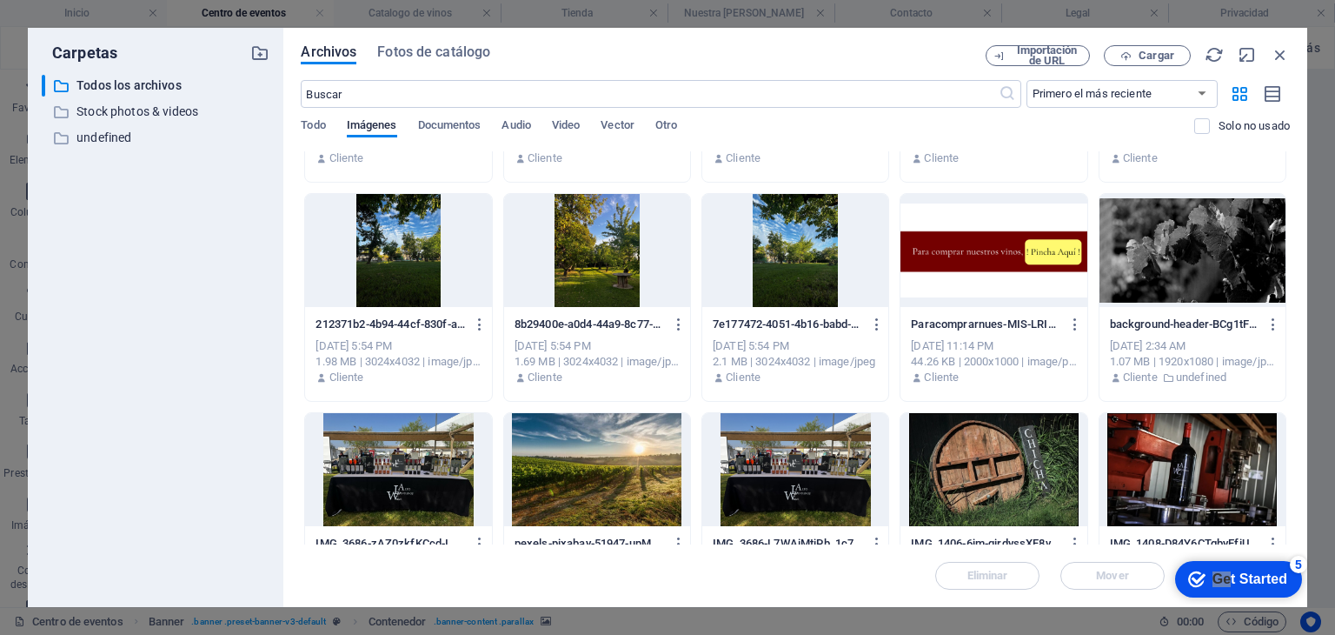
click at [1174, 302] on div at bounding box center [1193, 250] width 186 height 113
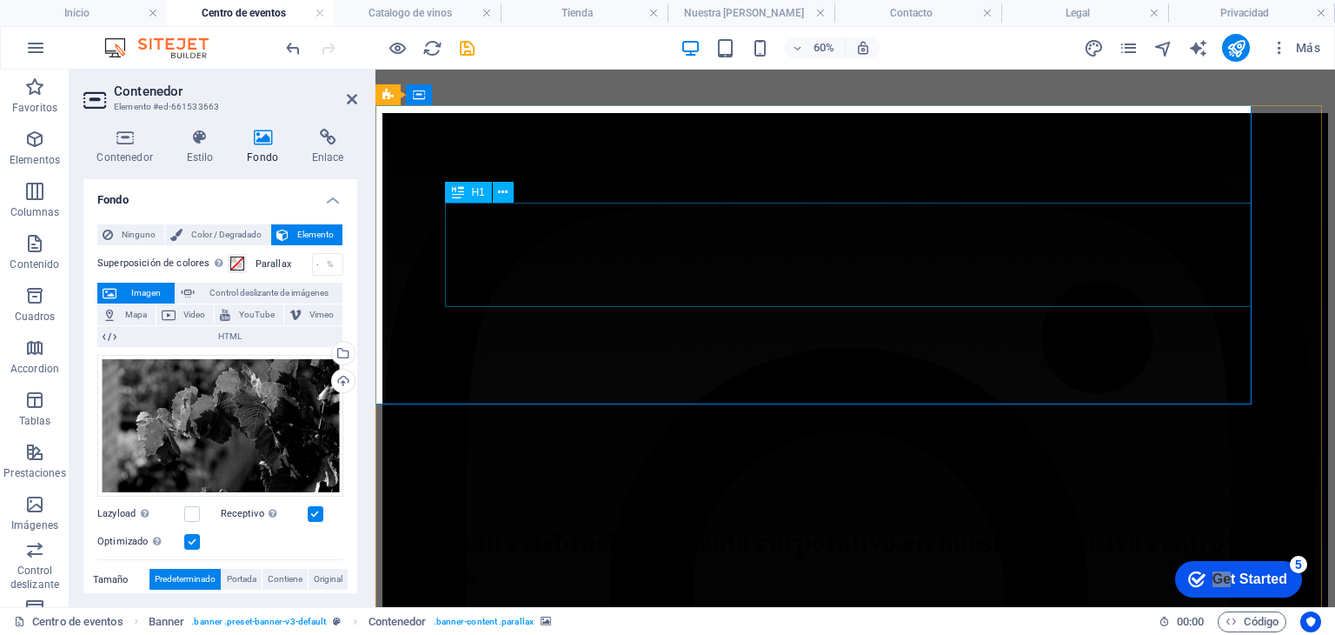
click at [1174, 526] on div "Realiza tu celebración o evento corporativo en nuestro exclusivo centro de even…" at bounding box center [856, 558] width 946 height 64
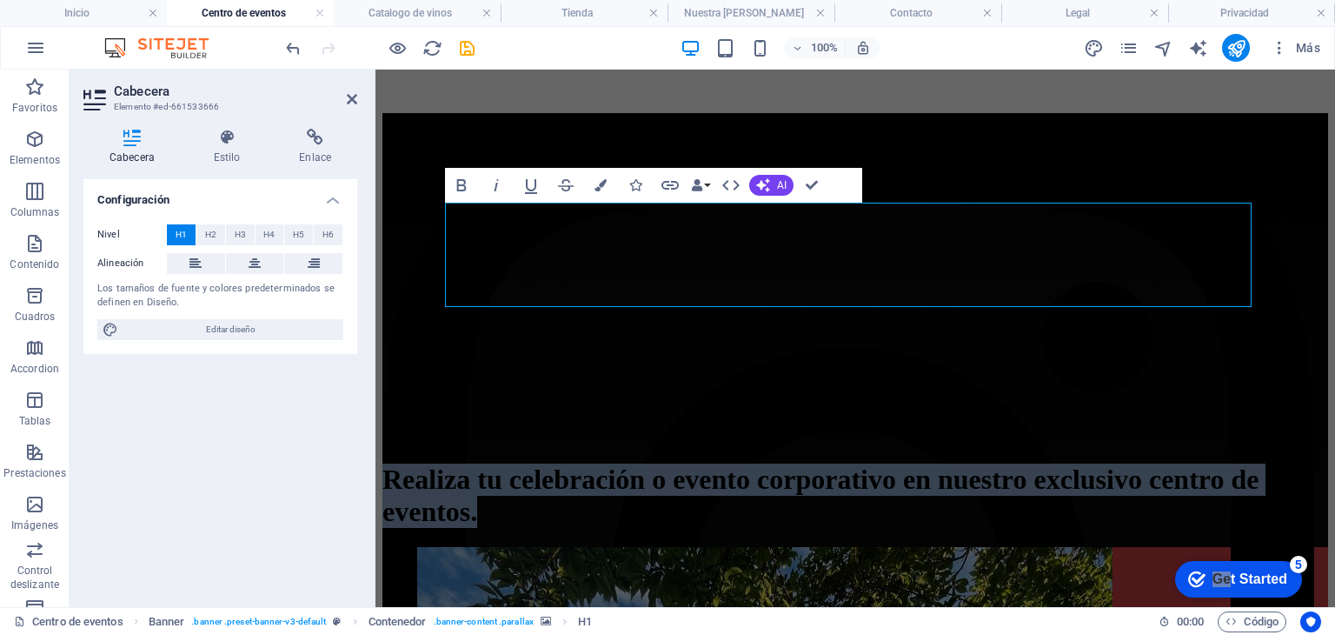
click at [706, 99] on figure at bounding box center [856, 99] width 946 height 0
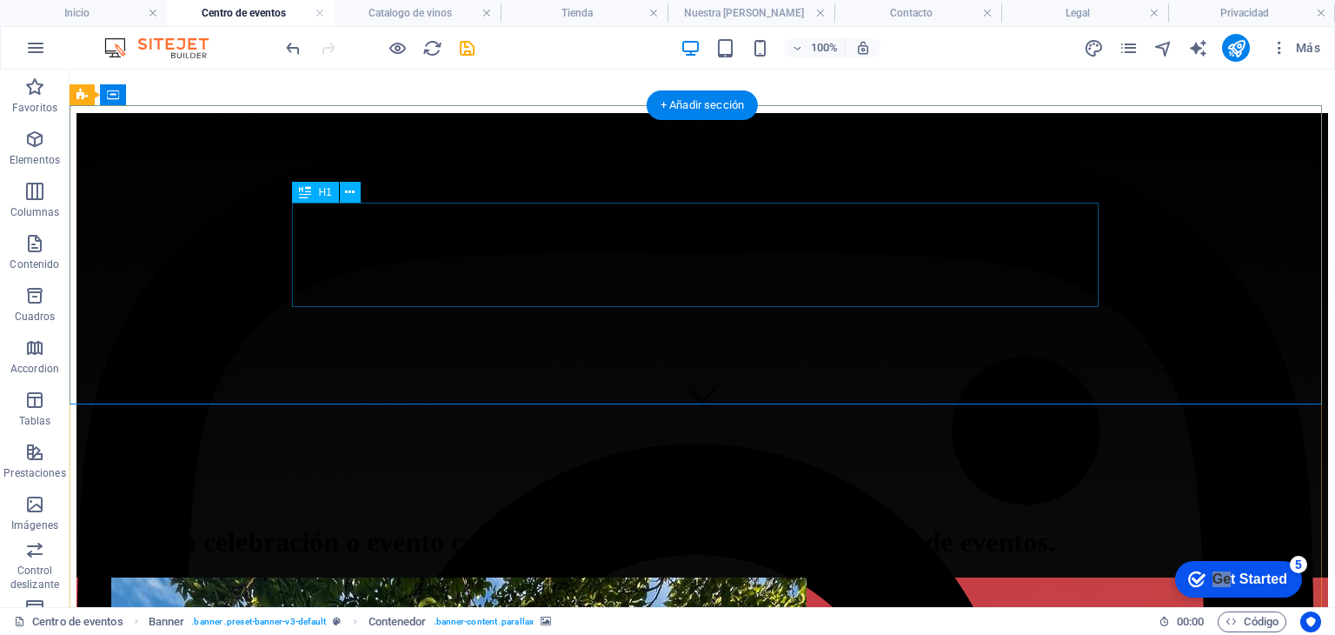
click at [456, 526] on div "Realiza tu celebración o evento corporativo en nuestro exclusivo centro de even…" at bounding box center [703, 542] width 1252 height 32
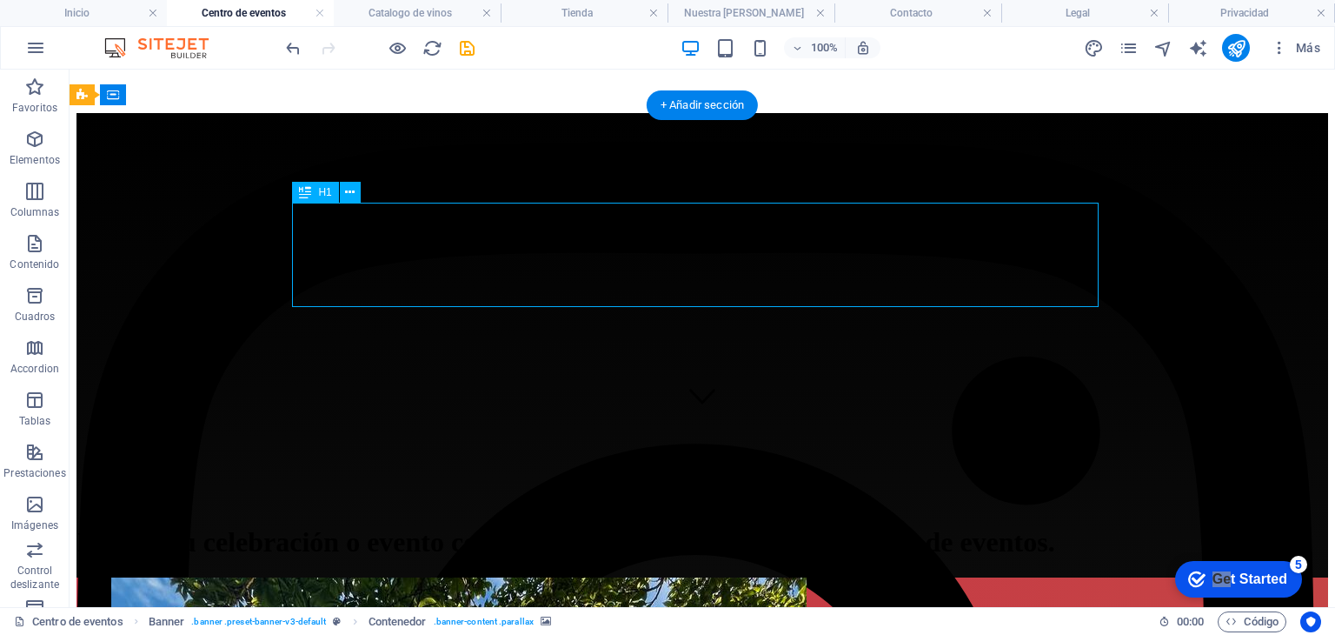
click at [456, 526] on div "Realiza tu celebración o evento corporativo en nuestro exclusivo centro de even…" at bounding box center [703, 542] width 1252 height 32
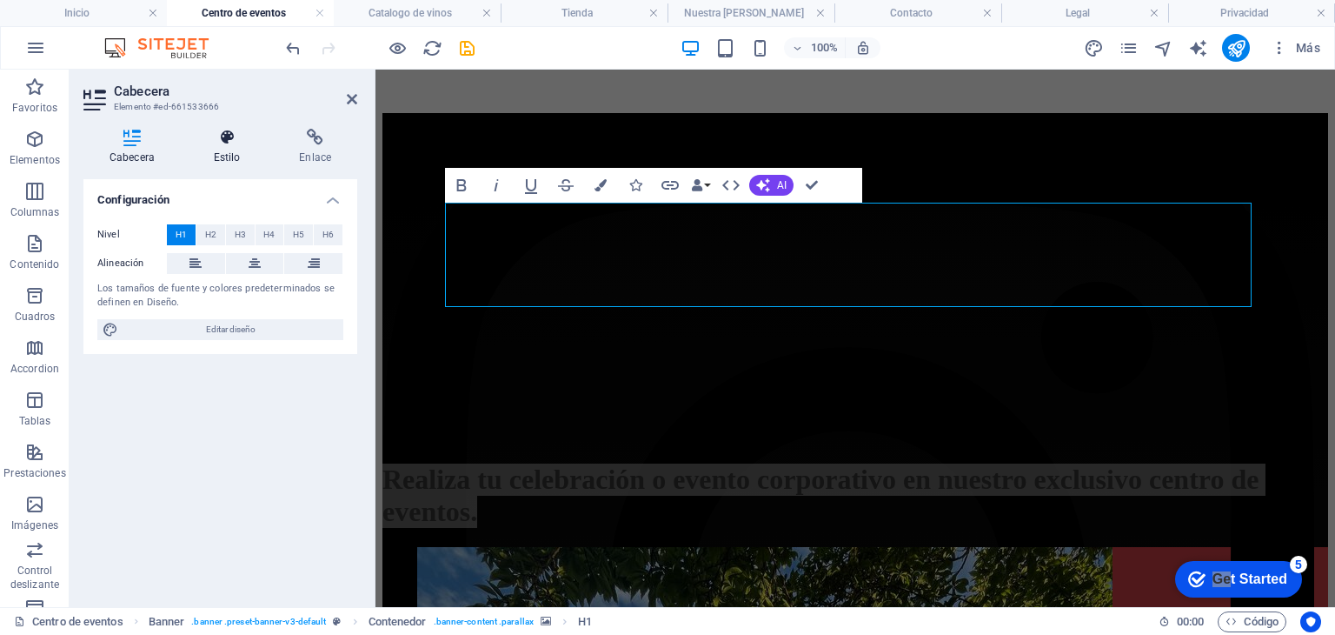
click at [220, 152] on h4 "Estilo" at bounding box center [231, 147] width 86 height 37
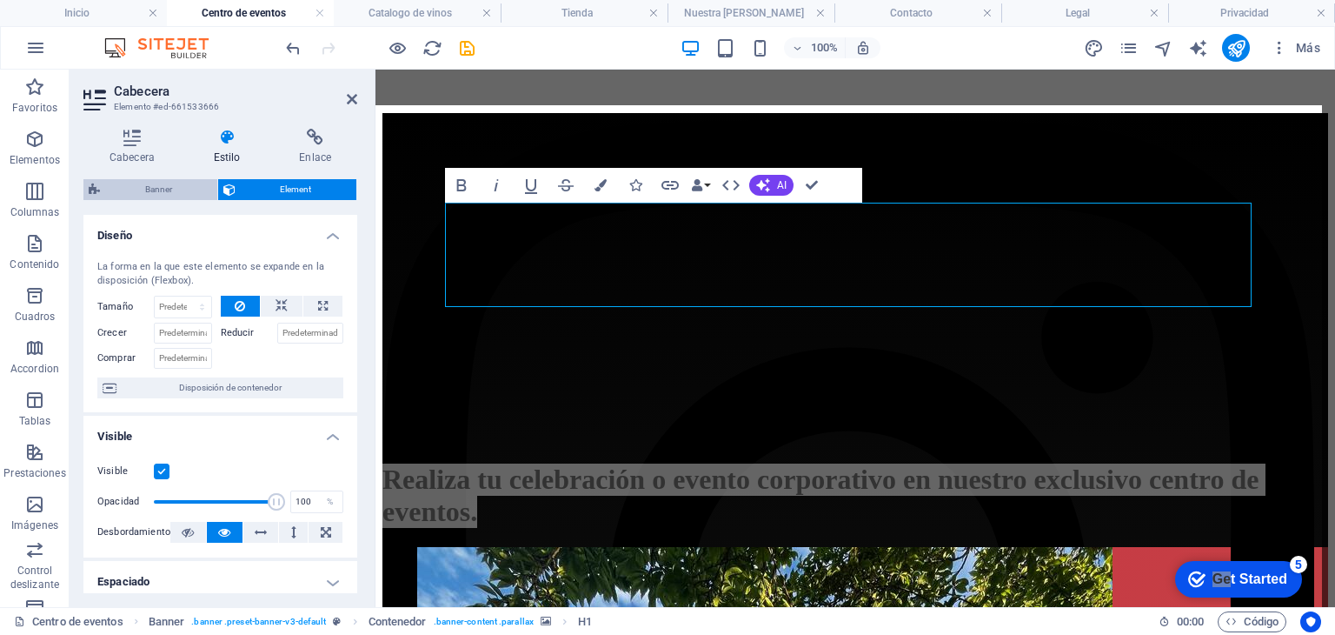
click at [163, 197] on span "Banner" at bounding box center [158, 189] width 107 height 21
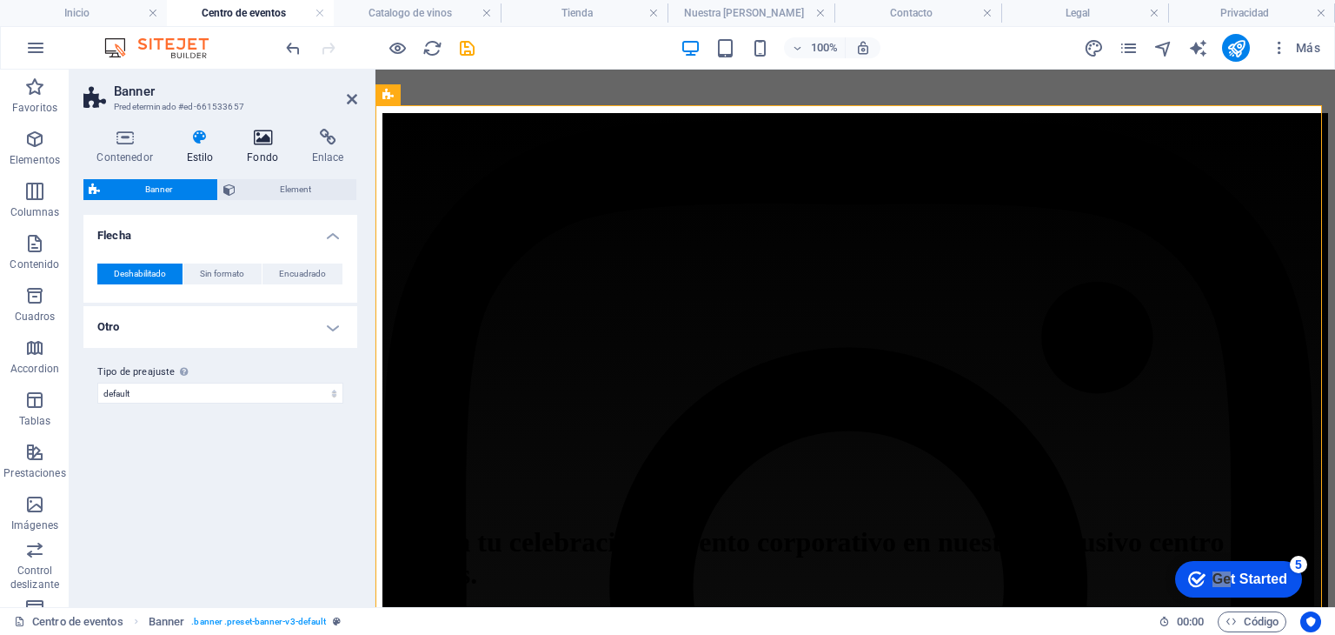
click at [268, 153] on h4 "Fondo" at bounding box center [266, 147] width 65 height 37
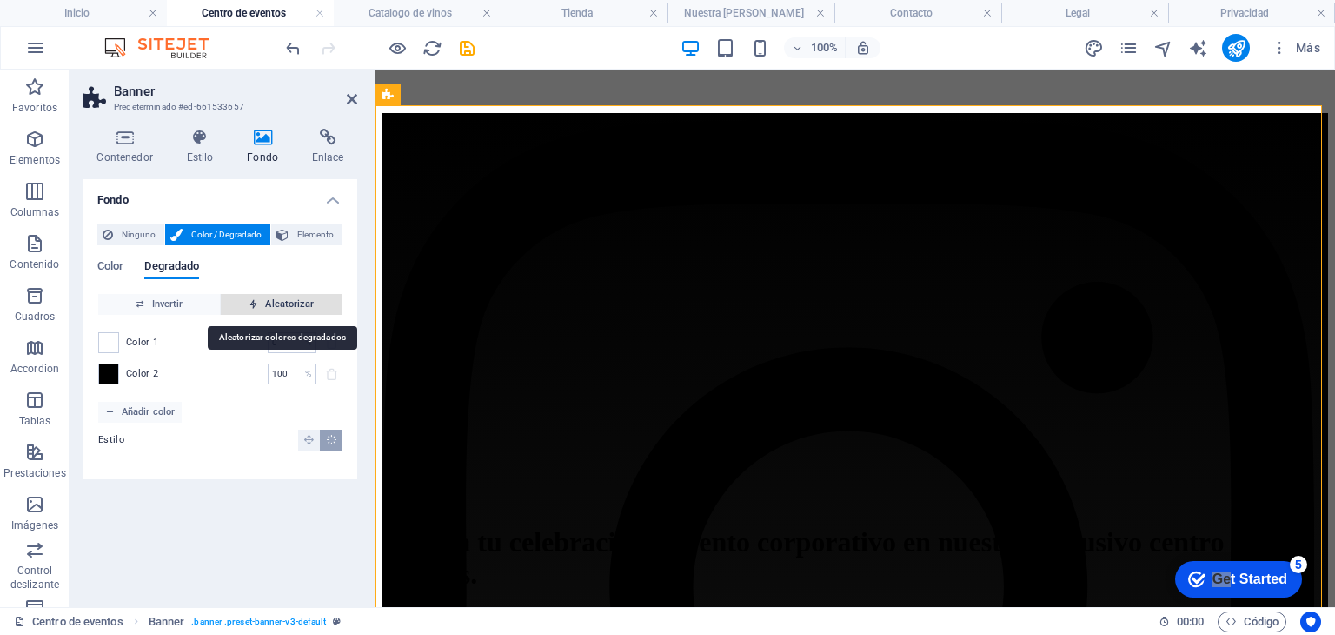
click at [261, 296] on span "Aleatorizar" at bounding box center [282, 304] width 108 height 21
type input "13"
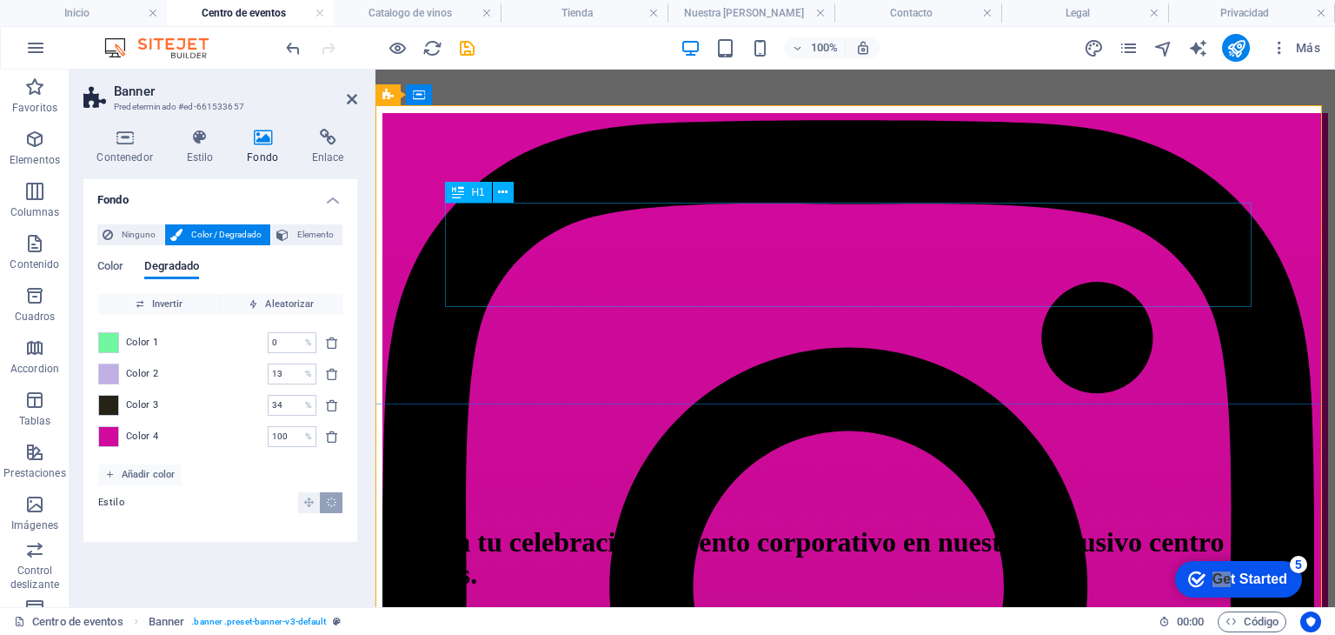
click at [638, 526] on div "Realiza tu celebración o evento corporativo en nuestro exclusivo centro de even…" at bounding box center [856, 558] width 946 height 64
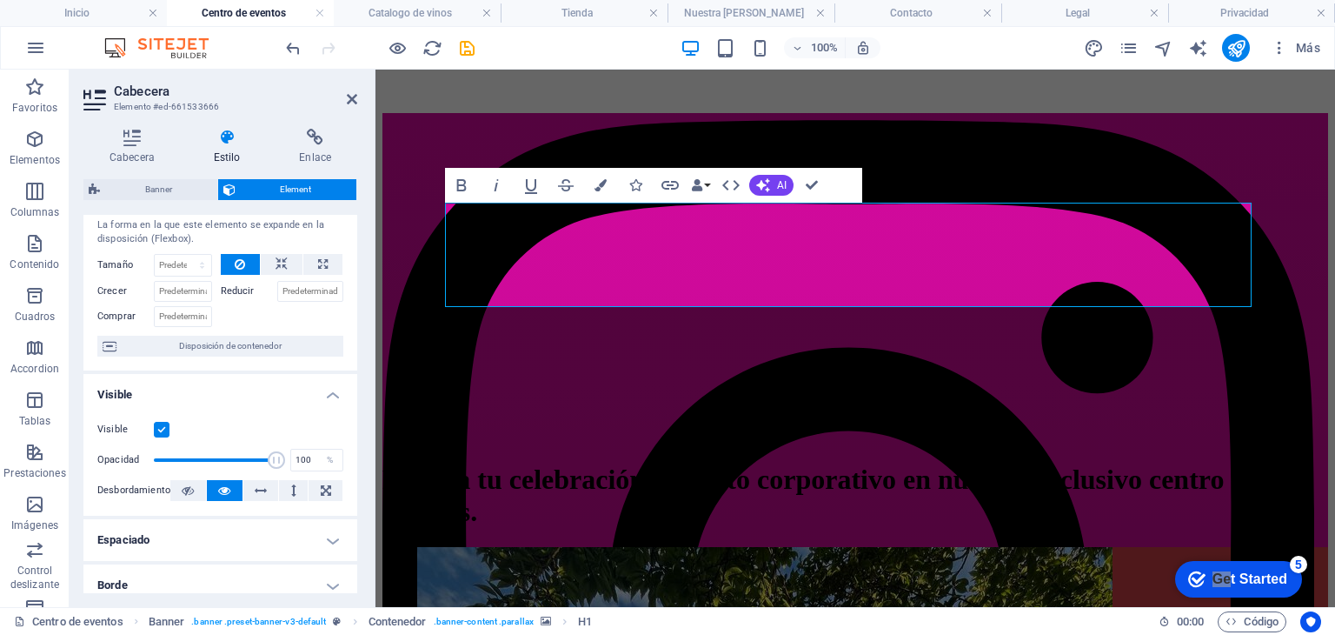
scroll to position [0, 0]
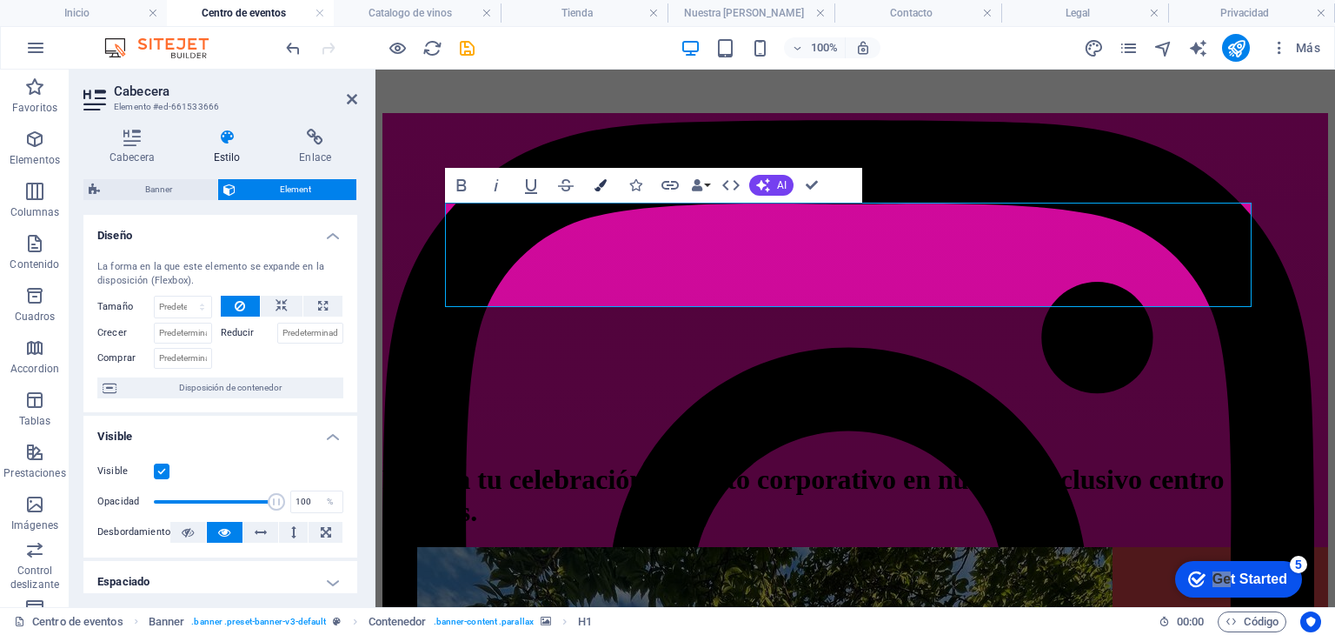
click at [602, 190] on icon "button" at bounding box center [601, 185] width 12 height 12
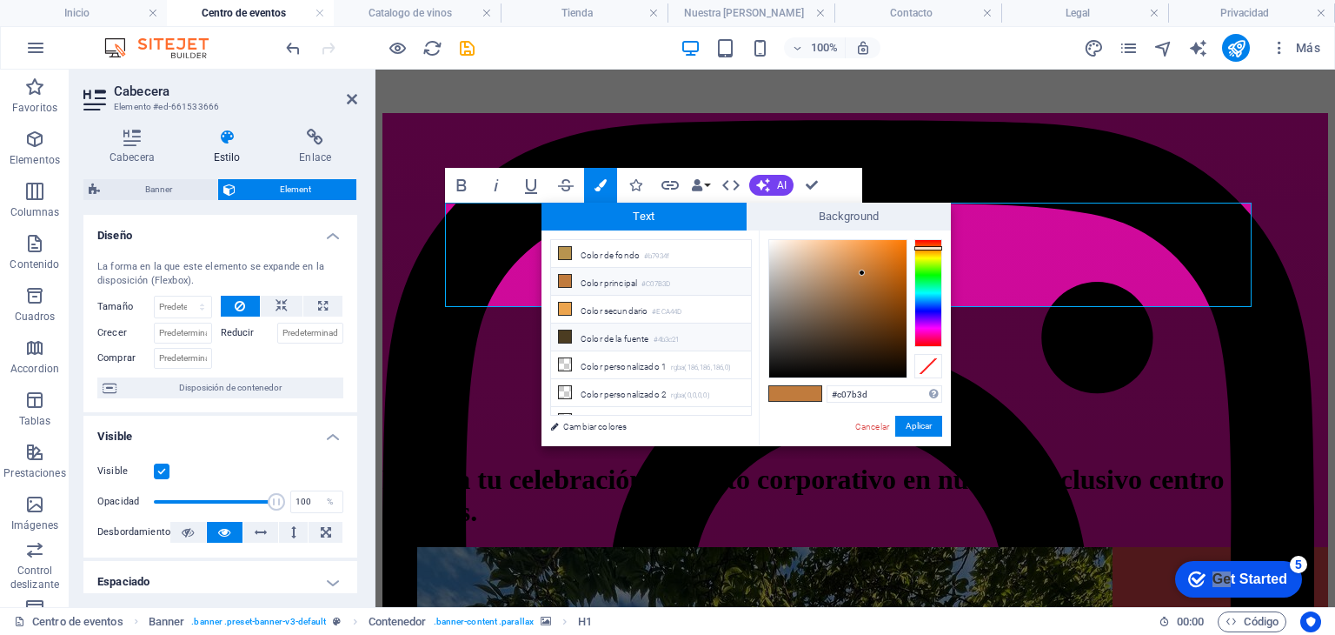
scroll to position [16, 0]
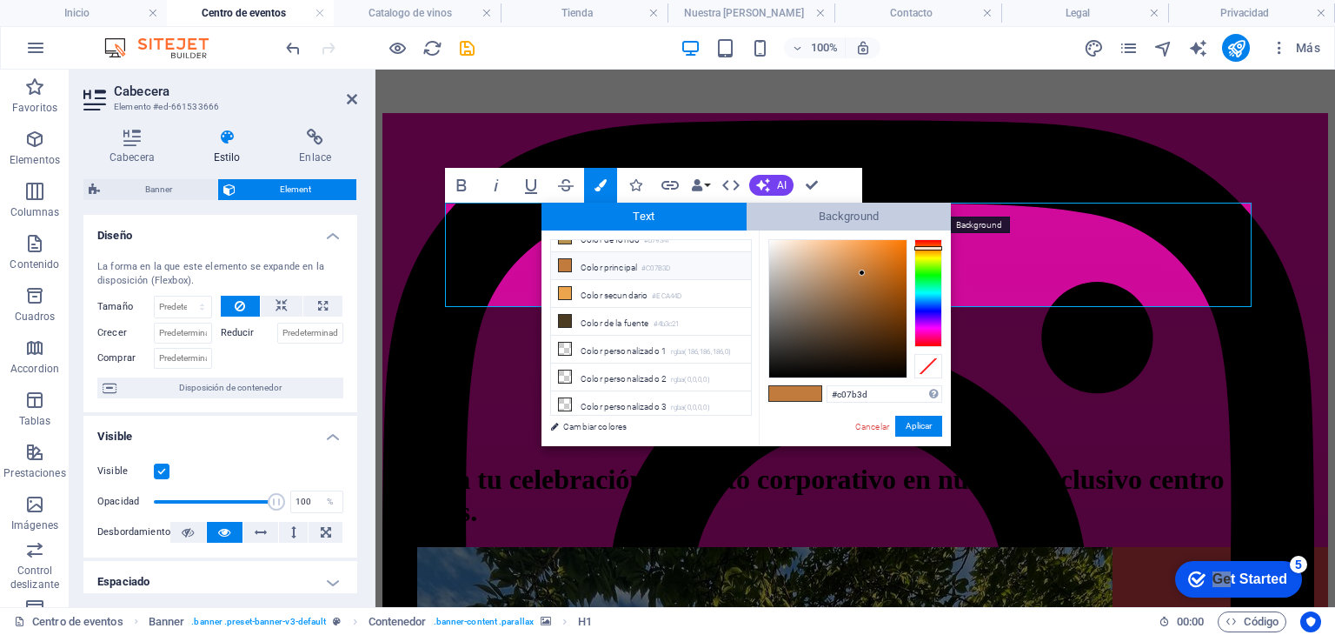
click at [836, 223] on span "Background" at bounding box center [849, 217] width 205 height 28
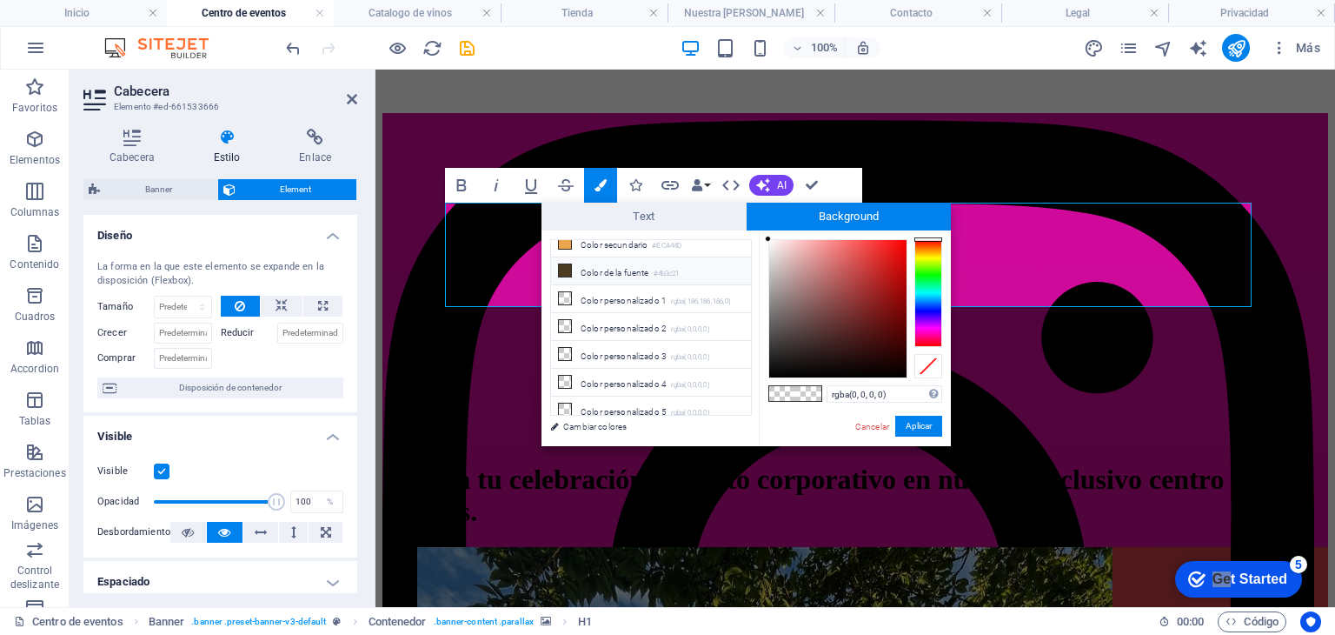
scroll to position [0, 0]
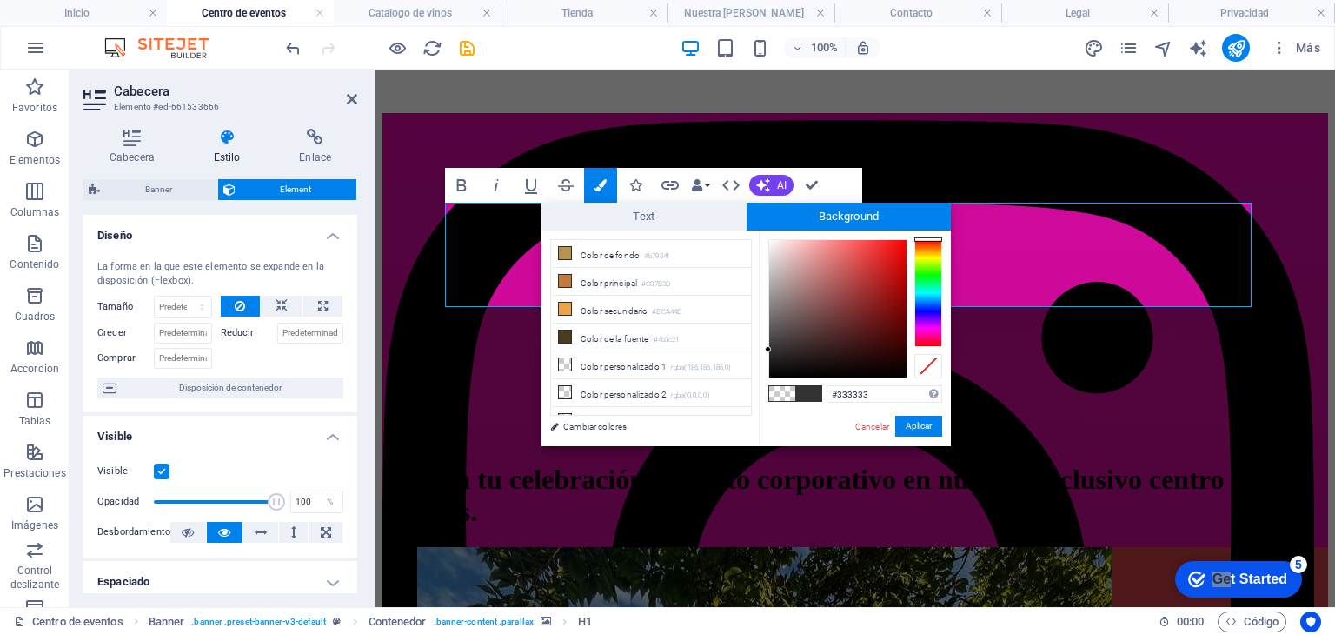
drag, startPoint x: 793, startPoint y: 338, endPoint x: 760, endPoint y: 349, distance: 34.9
click at [760, 349] on div "#333333 Formatos soportados #0852ed rgb(8, 82, 237) rgba(8, 82, 237, 90%) hsv(2…" at bounding box center [855, 464] width 192 height 468
type input "#000000"
click at [921, 435] on button "Aplicar" at bounding box center [918, 426] width 47 height 21
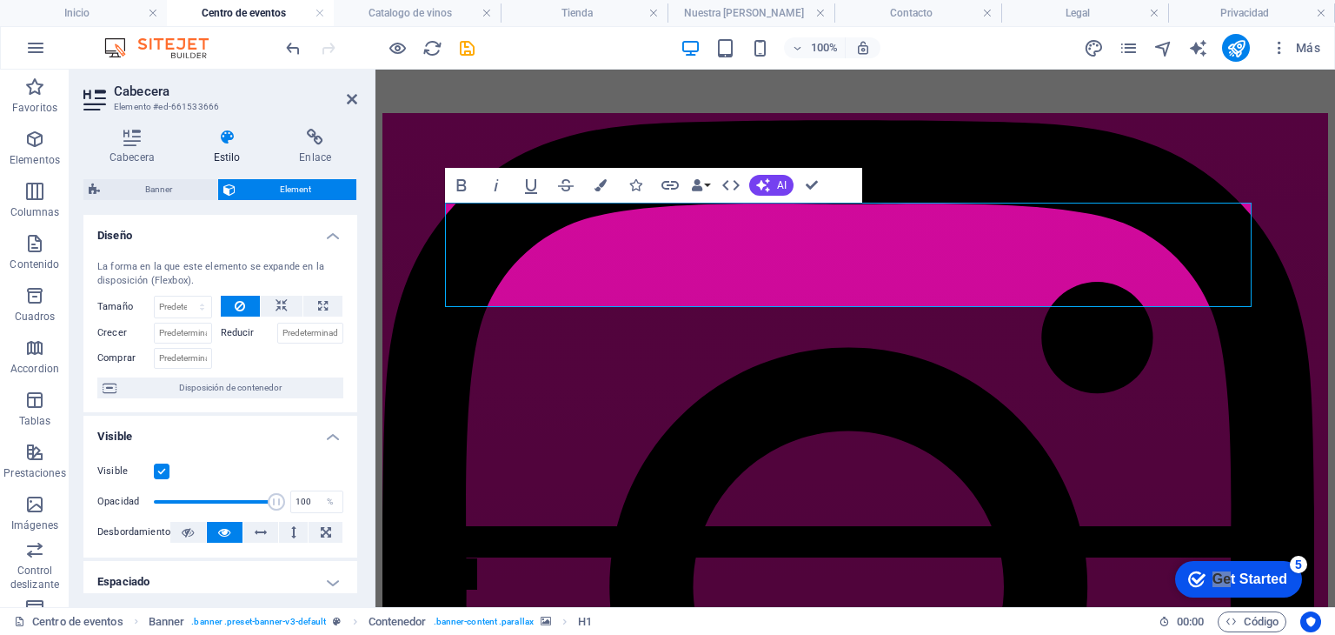
click at [624, 272] on div "Arrastra aquí para reemplazar el contenido existente. Si quieres crear un eleme…" at bounding box center [856, 338] width 960 height 537
click at [624, 526] on span "Realiza tu celebración o evento corporativo en nuestro exclusivo centro de even…" at bounding box center [821, 557] width 876 height 63
click at [563, 526] on span "Realiza tu celebración o evento corporativo en nuestro exclusivo centro de even…" at bounding box center [821, 557] width 876 height 63
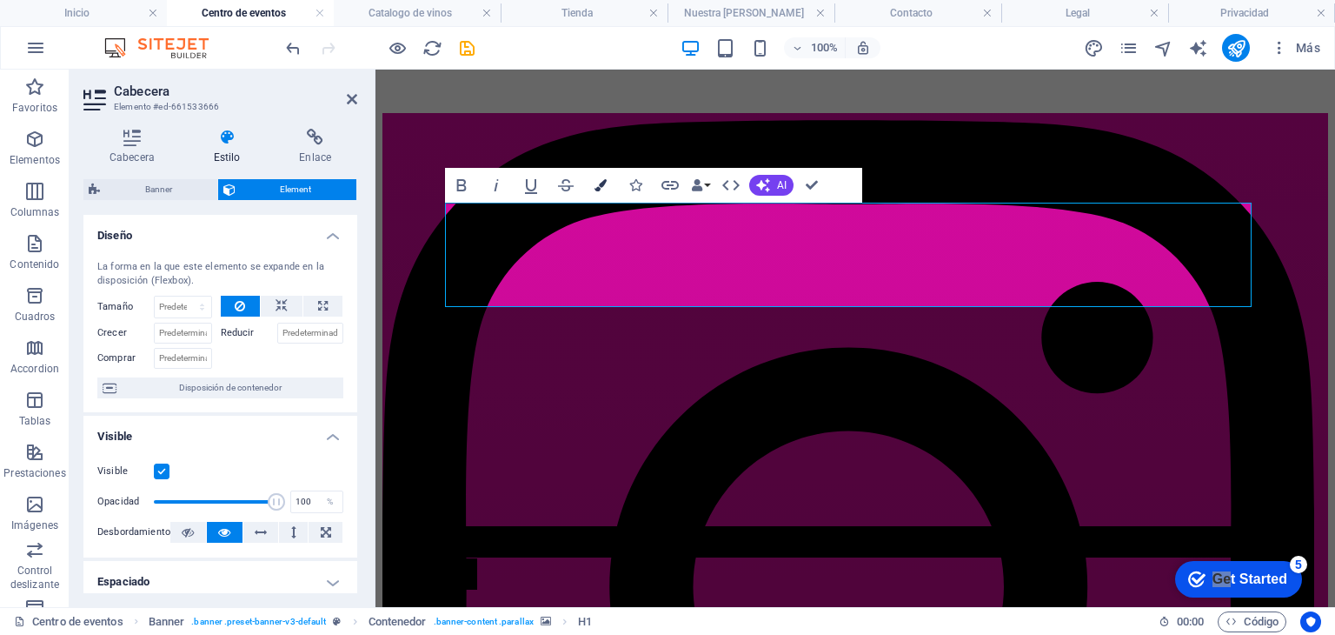
click at [594, 196] on button "Colors" at bounding box center [600, 185] width 33 height 35
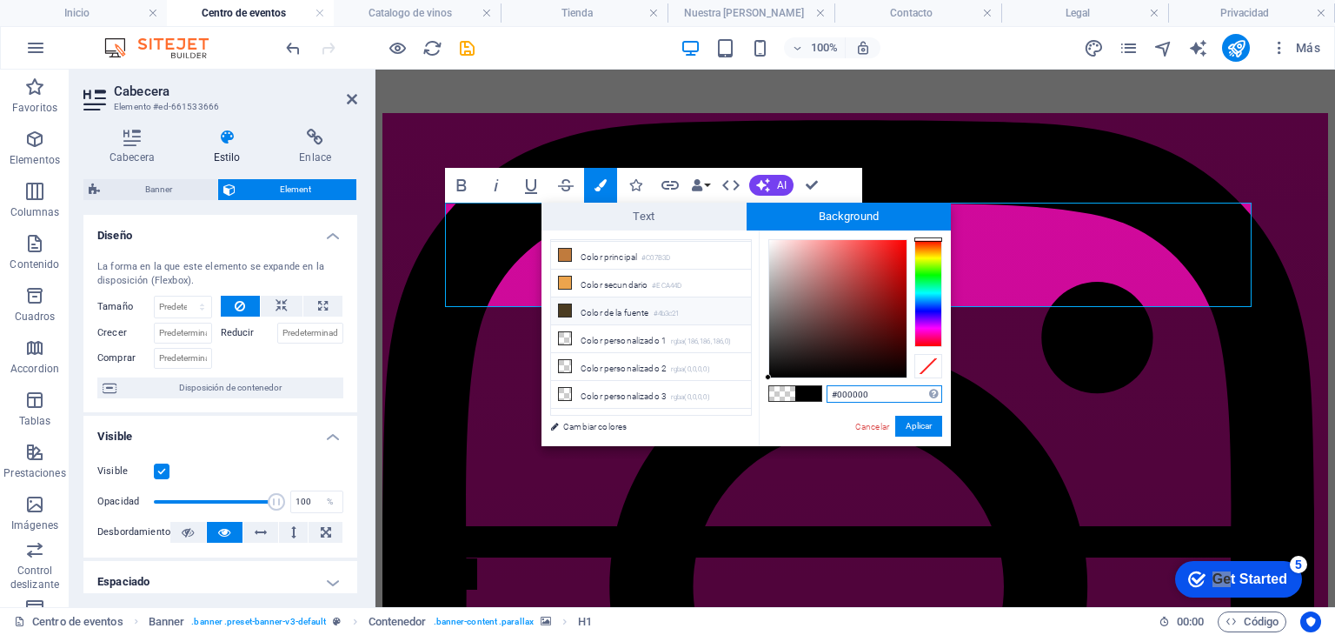
scroll to position [24, 0]
click at [786, 396] on span at bounding box center [782, 393] width 26 height 15
click at [929, 425] on button "Aplicar" at bounding box center [918, 426] width 47 height 21
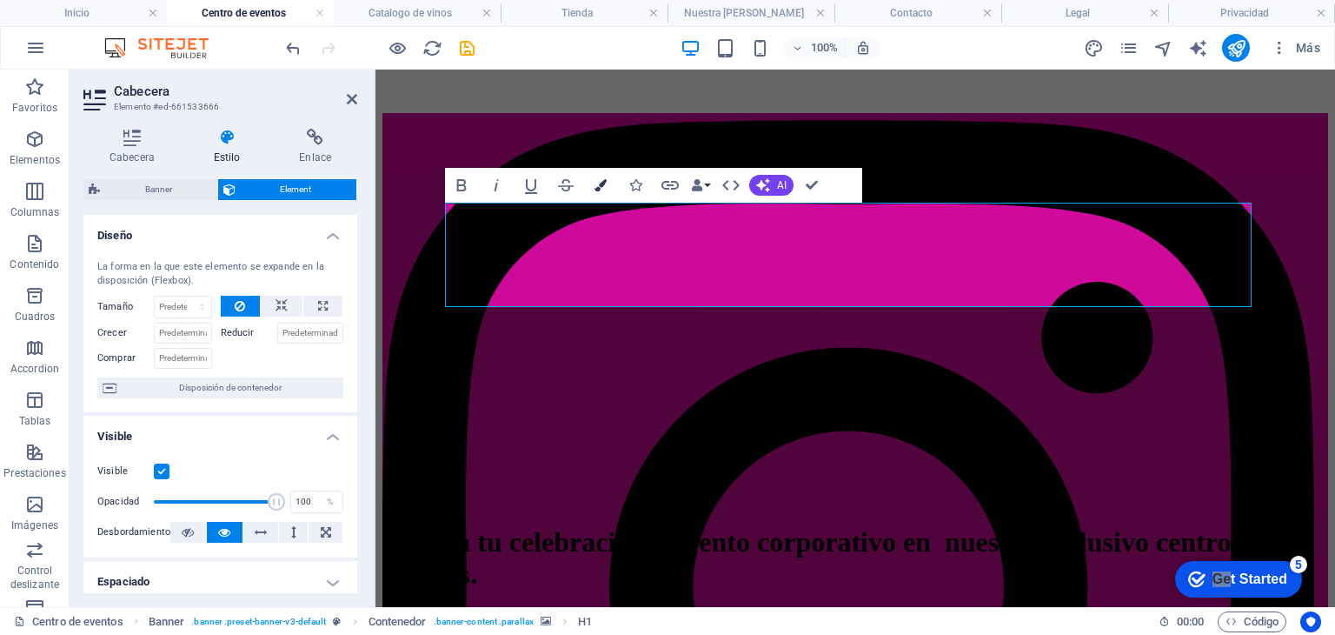
click at [609, 196] on button "Colors" at bounding box center [600, 185] width 33 height 35
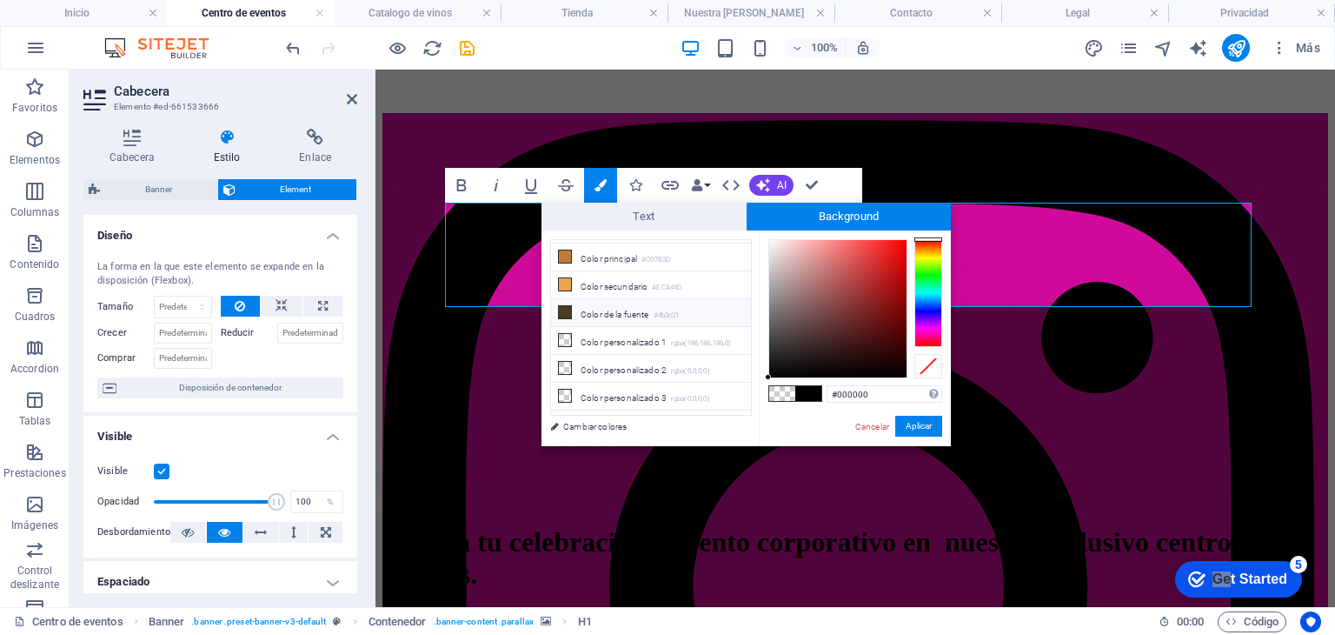
click at [622, 312] on li "Color de la fuente #4b3c21" at bounding box center [651, 313] width 200 height 28
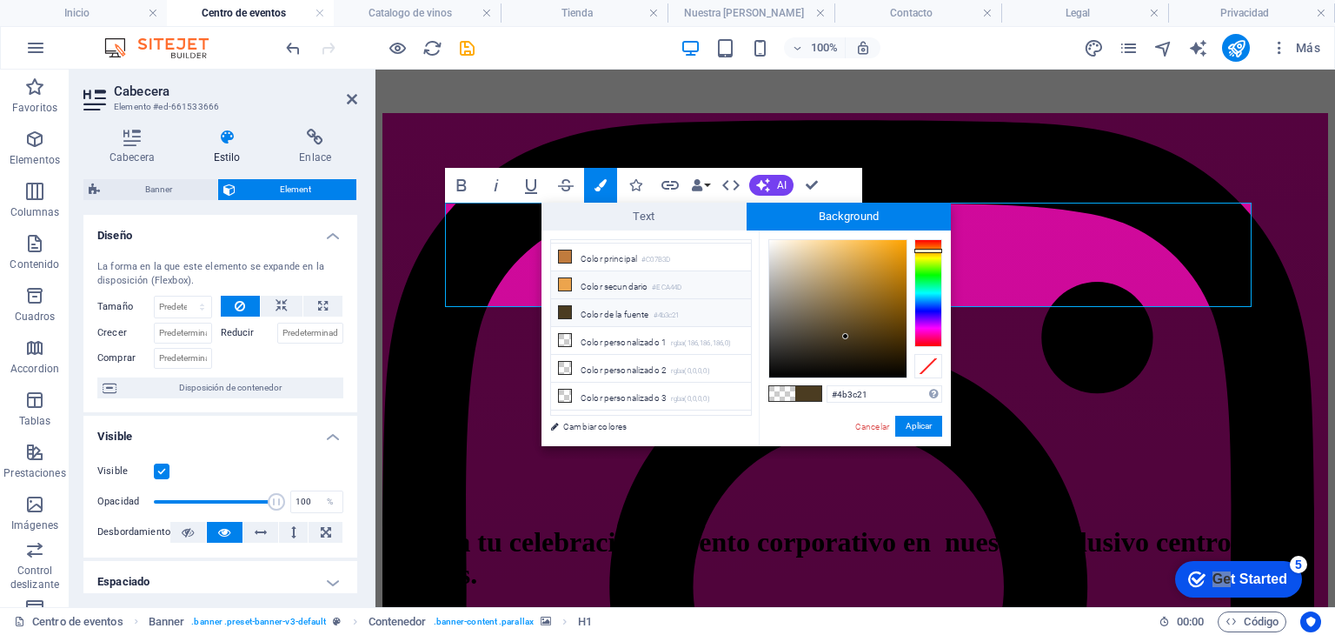
click at [632, 272] on li "Color secundario #ECA44D" at bounding box center [651, 285] width 200 height 28
click at [633, 338] on li "Color personalizado 1 rgba(186,186,186,0)" at bounding box center [651, 341] width 200 height 28
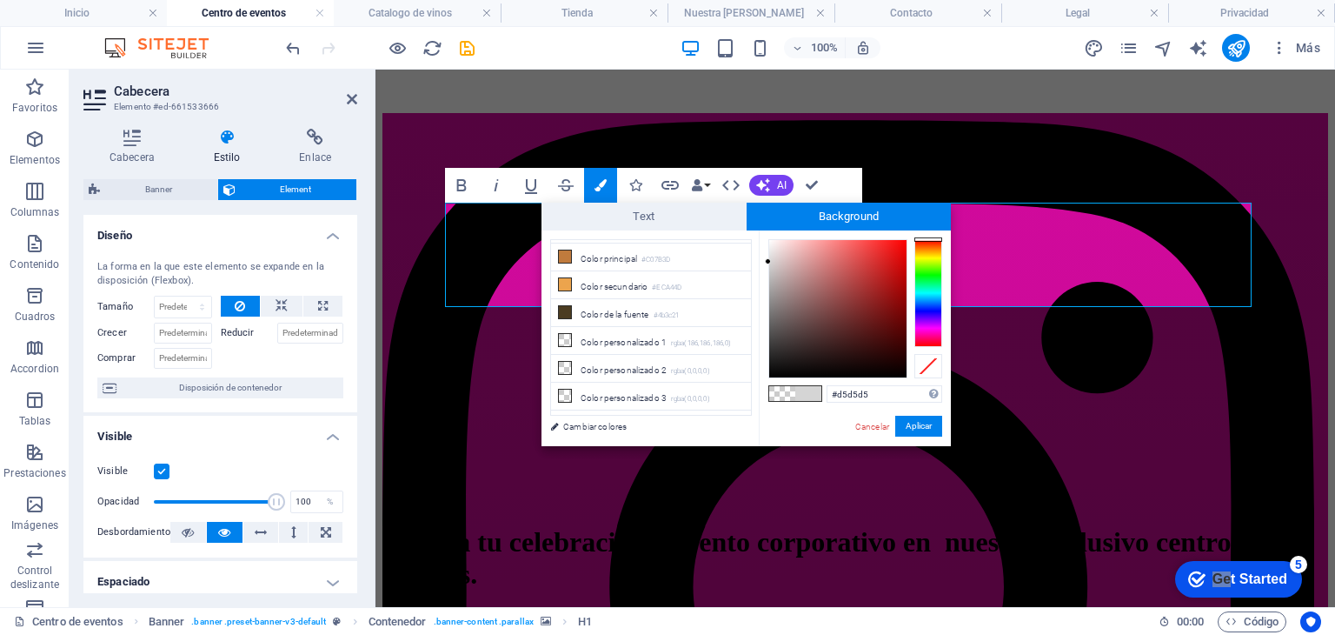
click at [769, 262] on div at bounding box center [837, 308] width 137 height 137
drag, startPoint x: 782, startPoint y: 258, endPoint x: 758, endPoint y: 230, distance: 37.0
click at [758, 230] on div "less Color de fondo #b7934f Color principal #C07B3D Color secundario #ECA44D Co…" at bounding box center [746, 338] width 409 height 216
click at [767, 238] on div at bounding box center [768, 239] width 6 height 6
click at [922, 416] on button "Aplicar" at bounding box center [918, 426] width 47 height 21
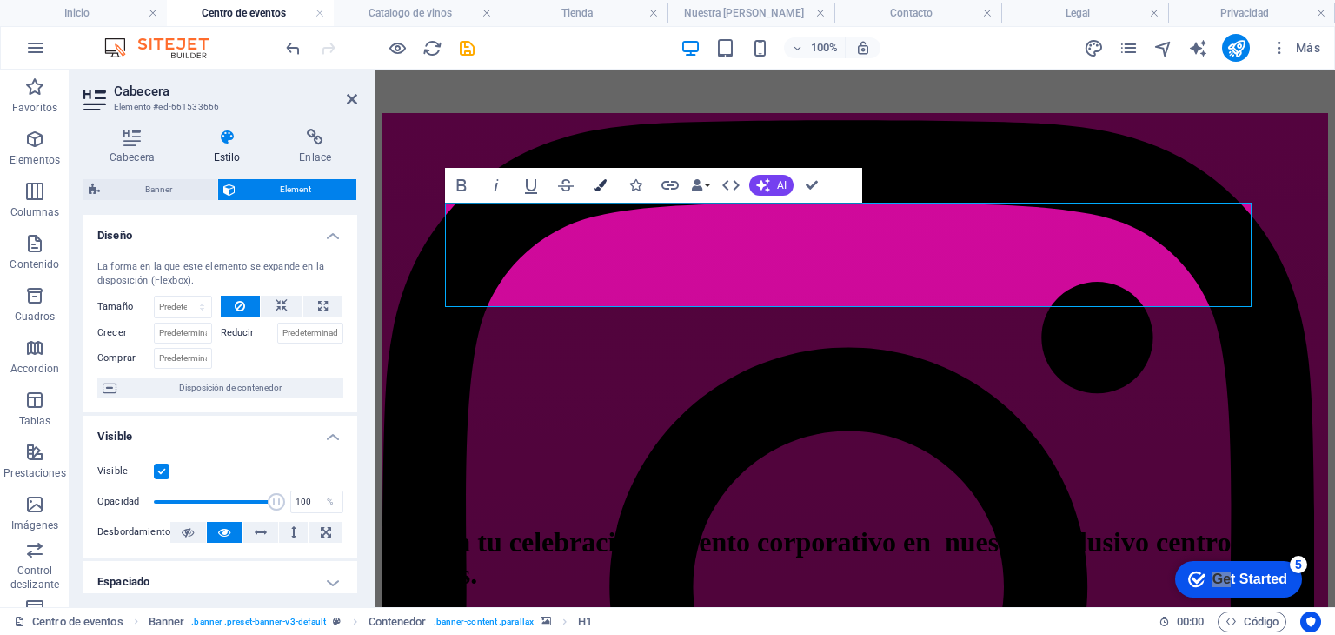
click at [613, 183] on button "Colors" at bounding box center [600, 185] width 33 height 35
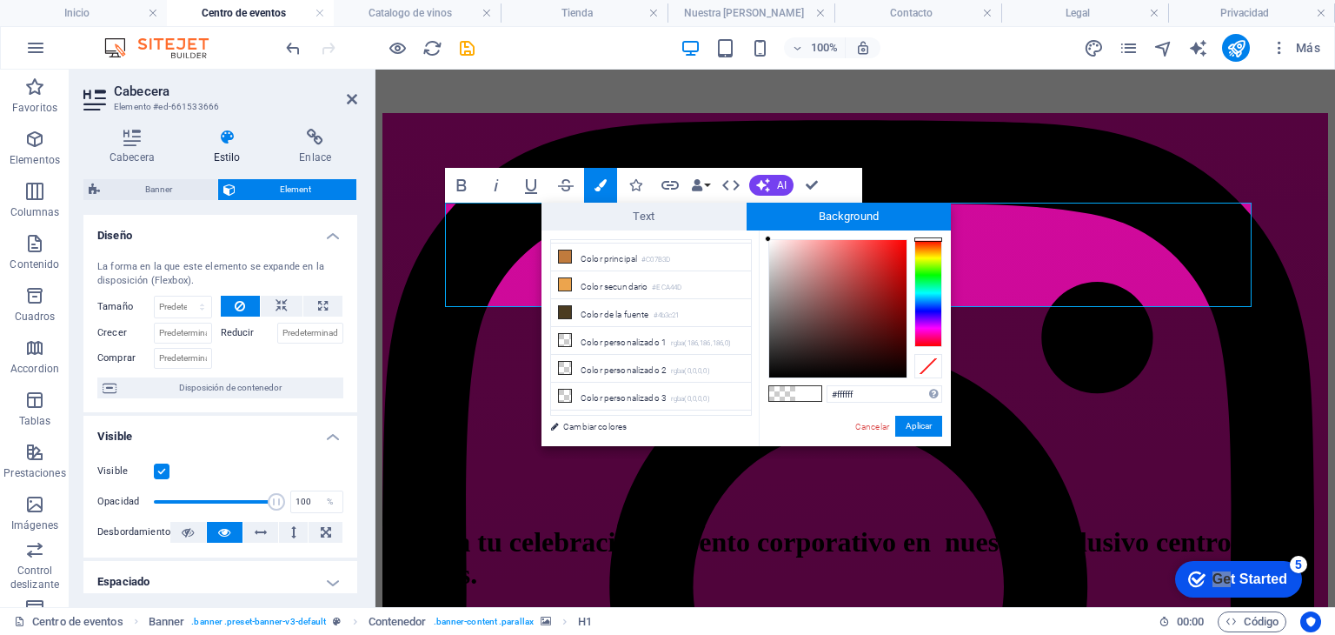
click at [809, 395] on span at bounding box center [808, 393] width 26 height 15
click at [650, 337] on li "Color de la fuente #4b3c21" at bounding box center [651, 337] width 200 height 28
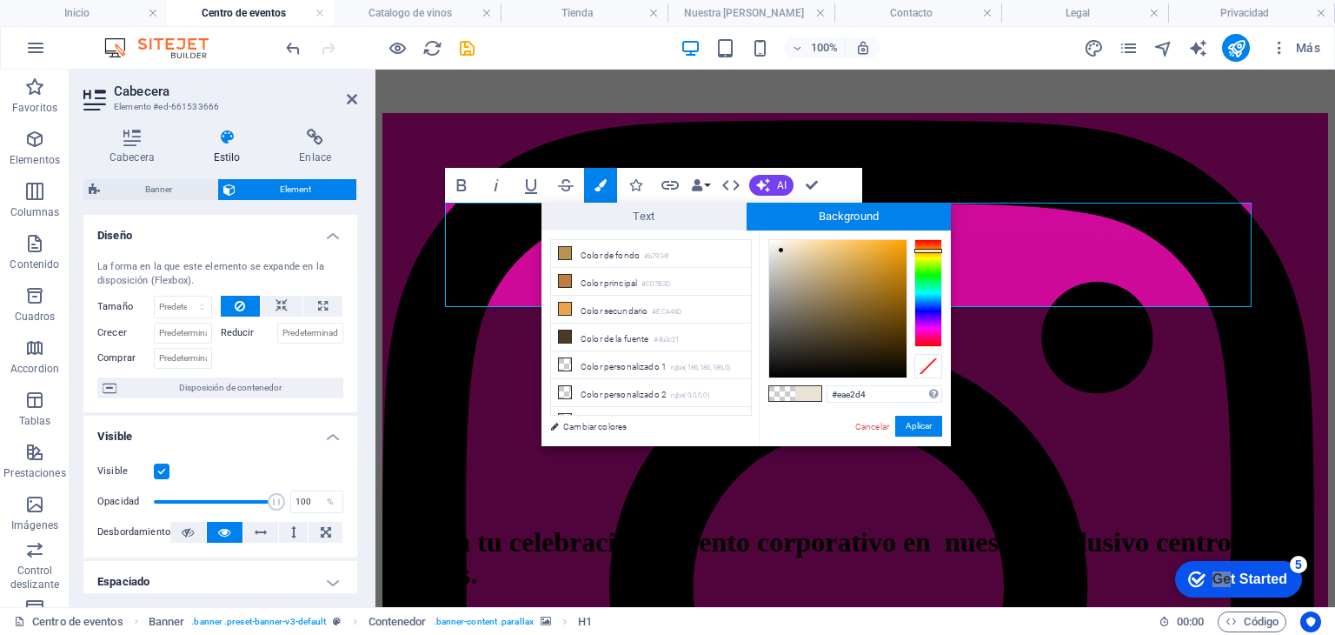
click at [782, 250] on div at bounding box center [837, 308] width 137 height 137
type input "#faf9f5"
click at [771, 242] on div at bounding box center [837, 308] width 137 height 137
click at [911, 417] on button "Aplicar" at bounding box center [918, 426] width 47 height 21
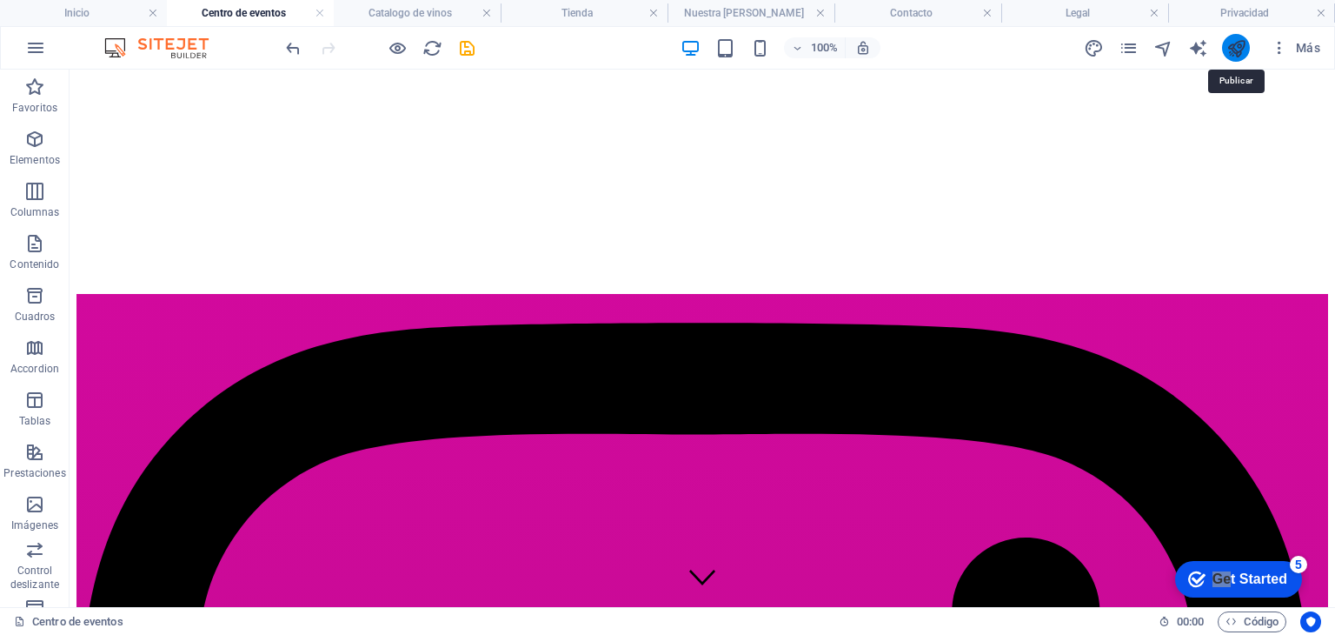
click at [1236, 50] on icon "publish" at bounding box center [1237, 48] width 20 height 20
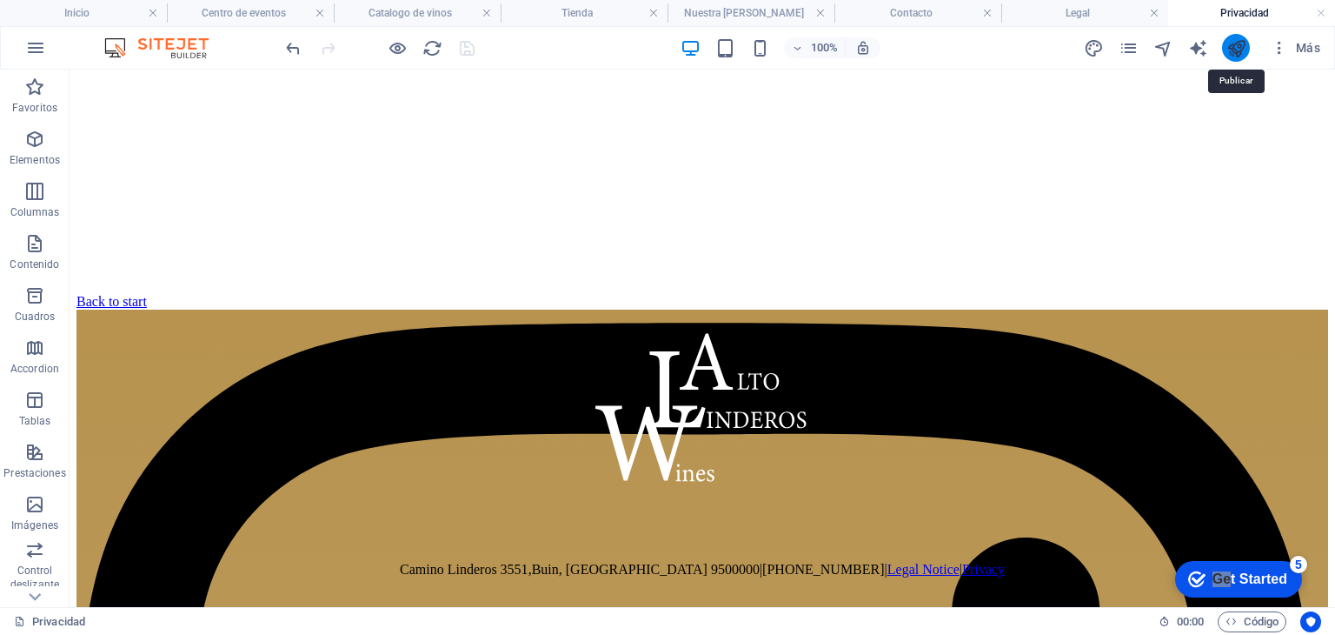
click at [1231, 53] on icon "publish" at bounding box center [1237, 48] width 20 height 20
